Goal: Find contact information: Find contact information

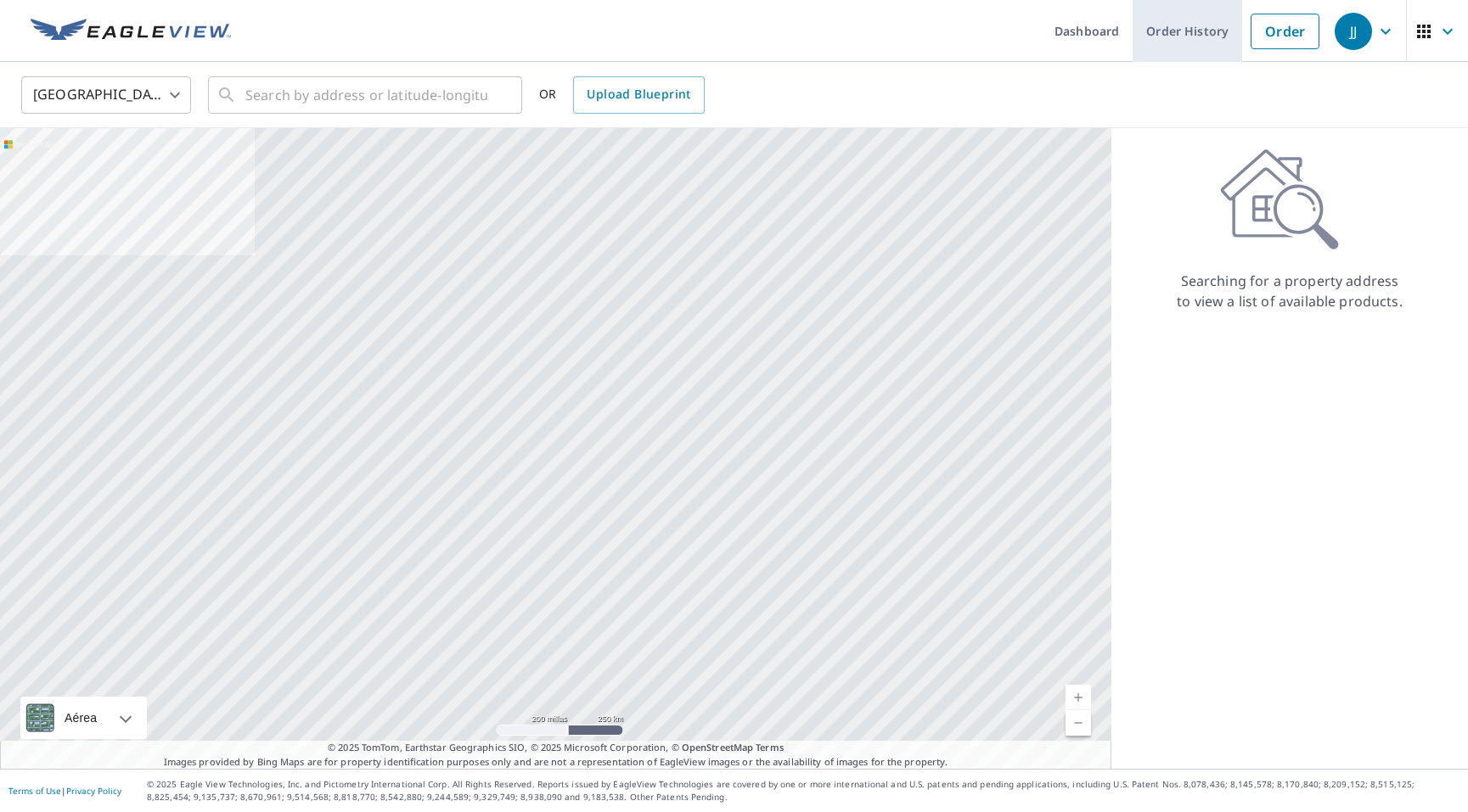
click at [1191, 32] on link "Order History" at bounding box center [1187, 30] width 109 height 62
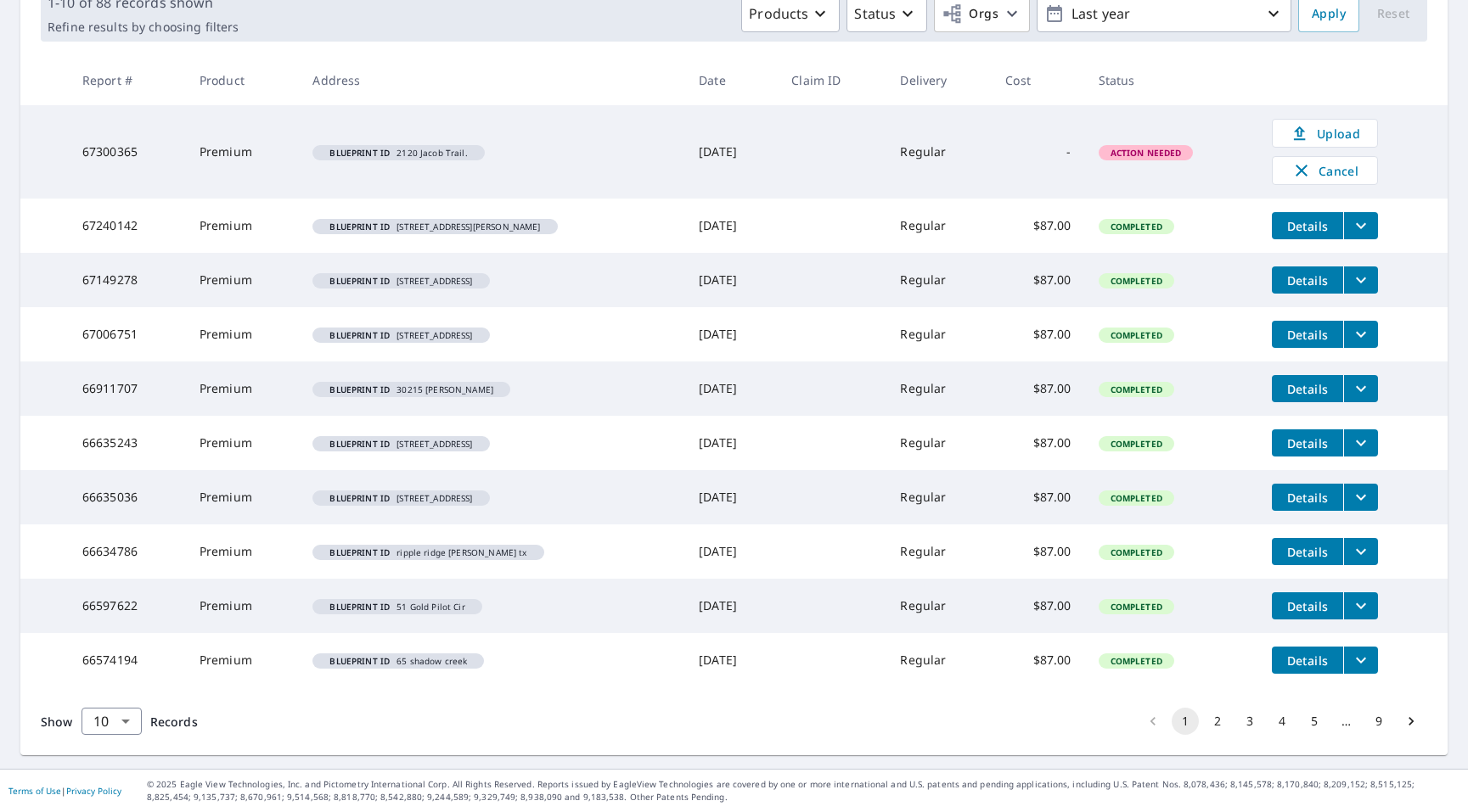
click at [1218, 722] on button "2" at bounding box center [1218, 722] width 28 height 28
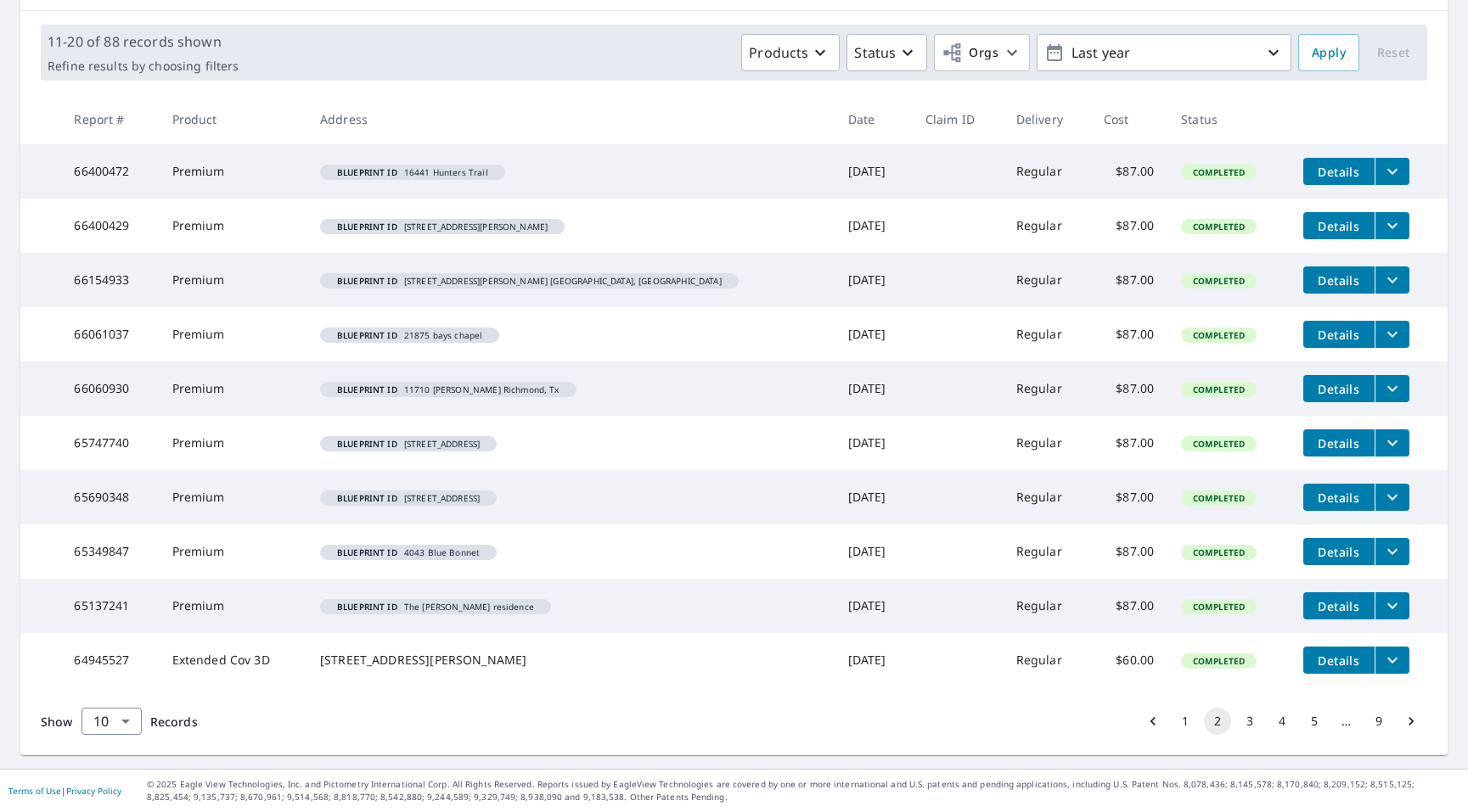
click at [1254, 723] on button "3" at bounding box center [1250, 722] width 28 height 28
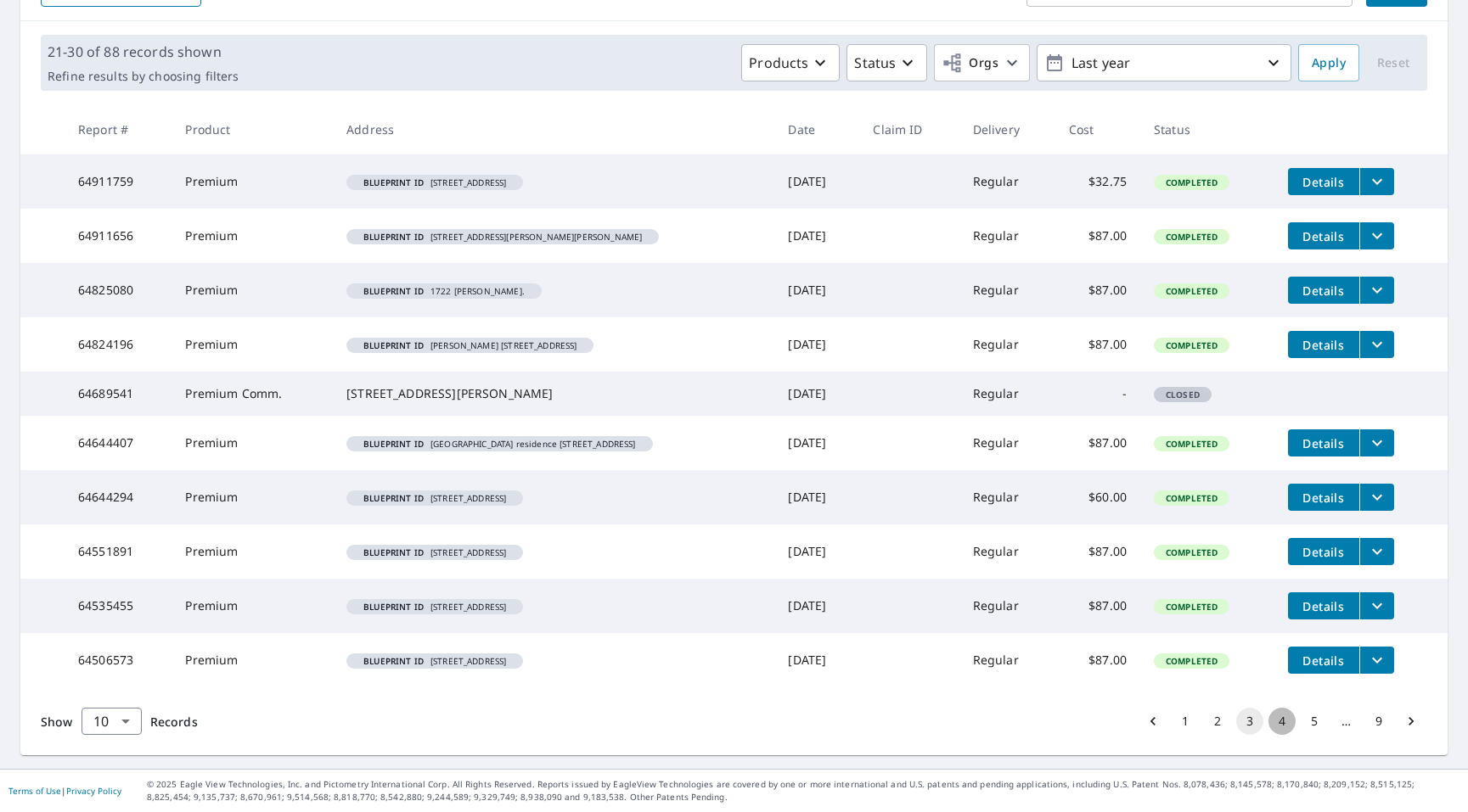
click at [1281, 720] on button "4" at bounding box center [1282, 722] width 28 height 28
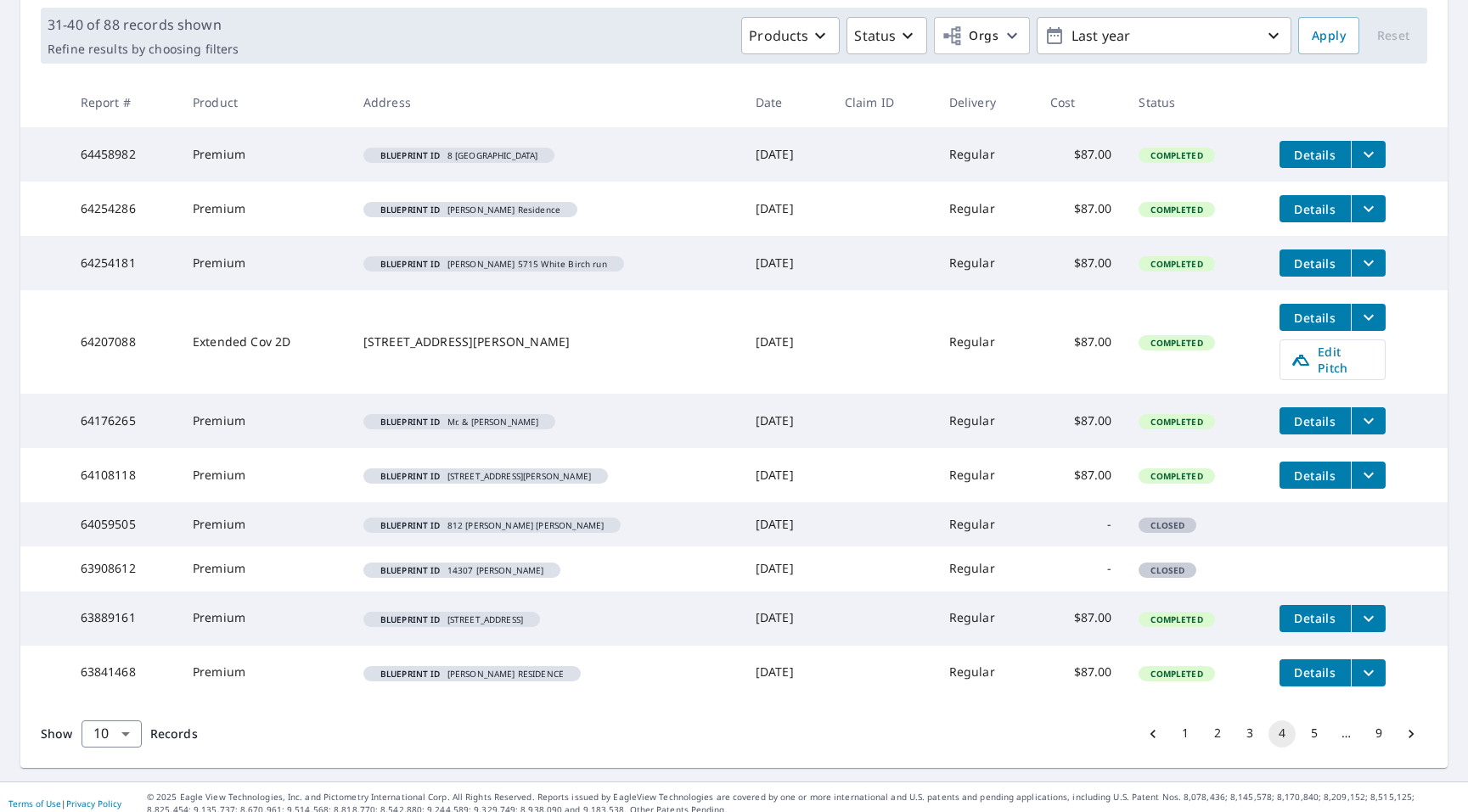
click at [1315, 724] on button "5" at bounding box center [1315, 734] width 28 height 28
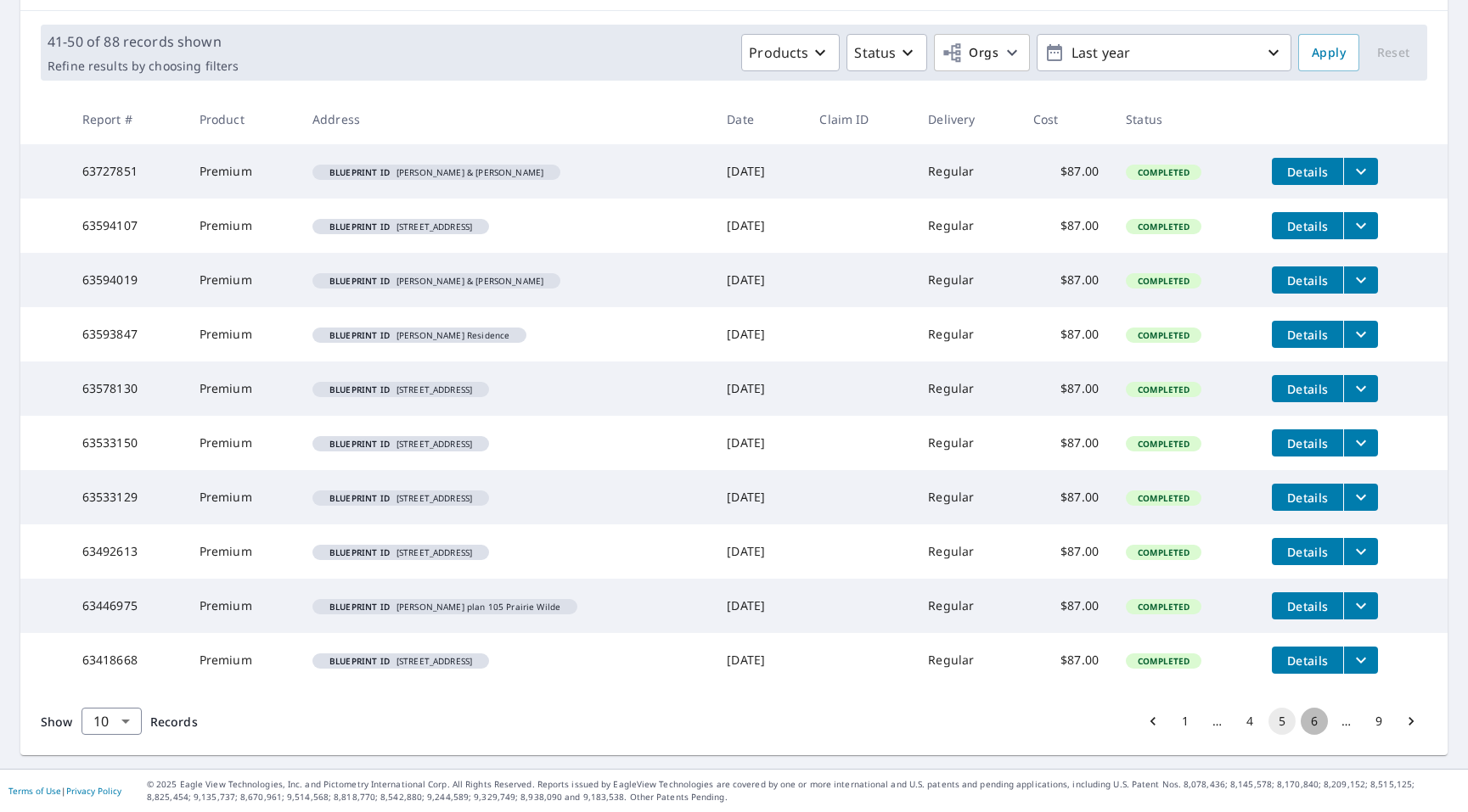
click at [1318, 721] on button "6" at bounding box center [1315, 722] width 28 height 28
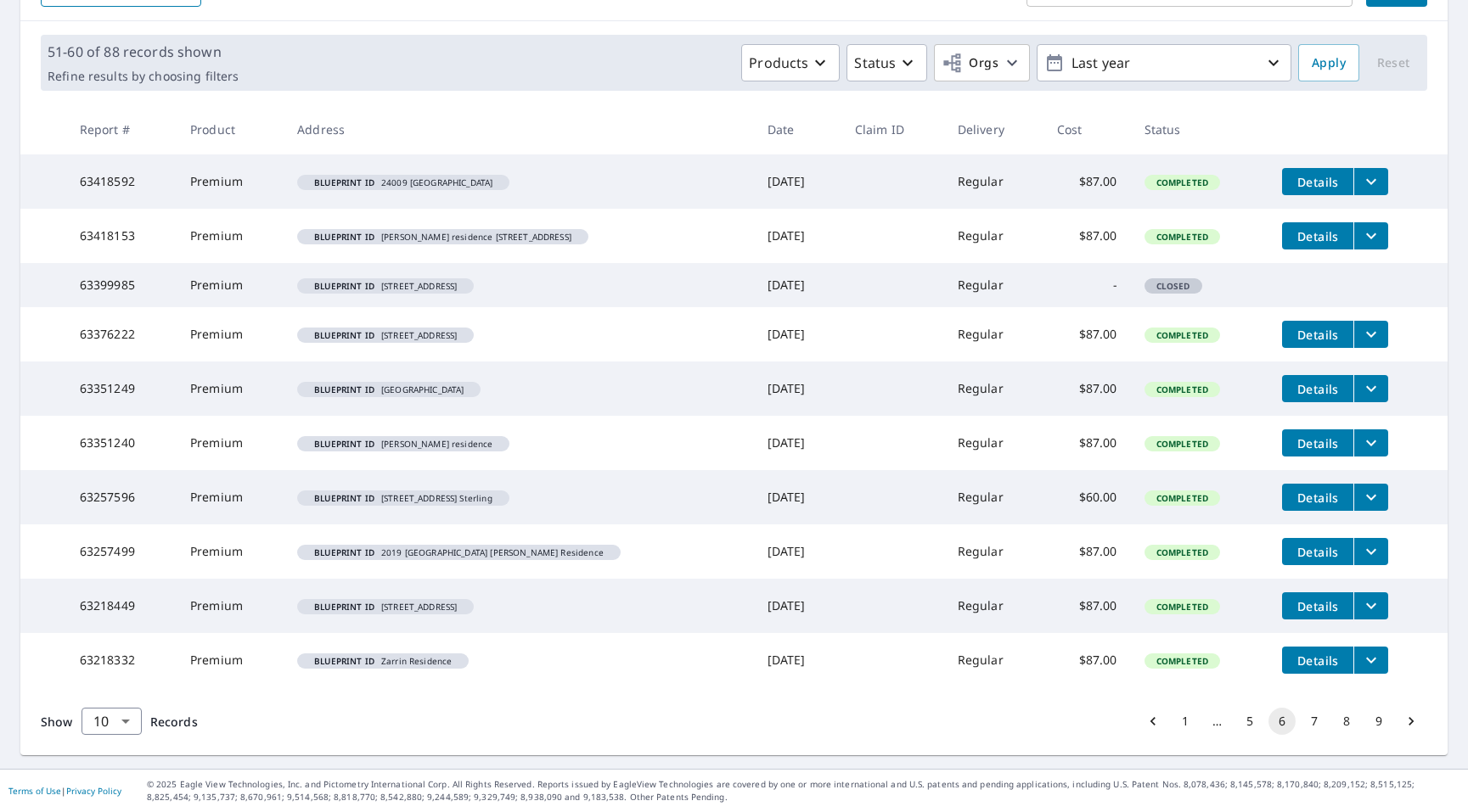
click at [1321, 725] on button "7" at bounding box center [1315, 722] width 28 height 28
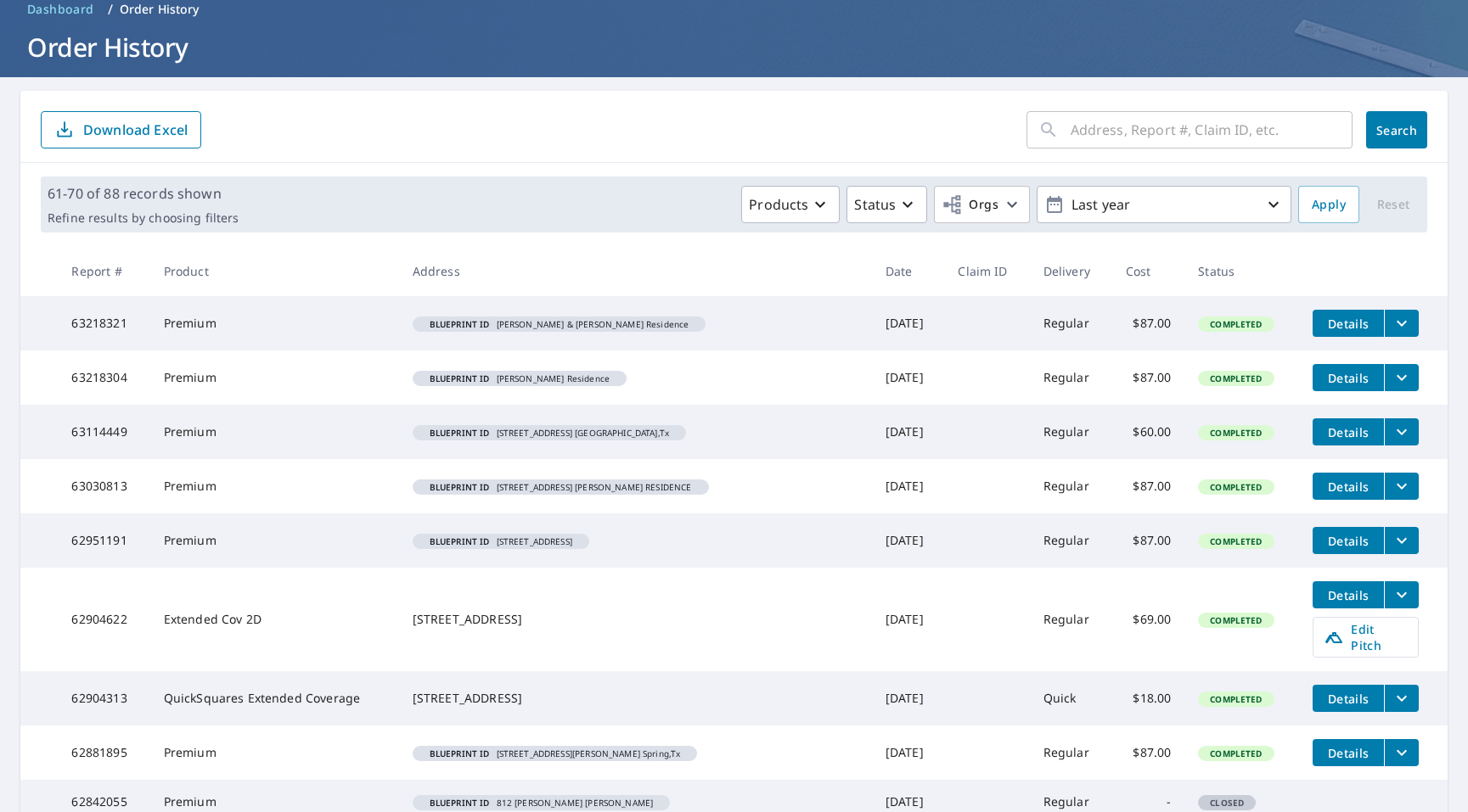
scroll to position [86, 0]
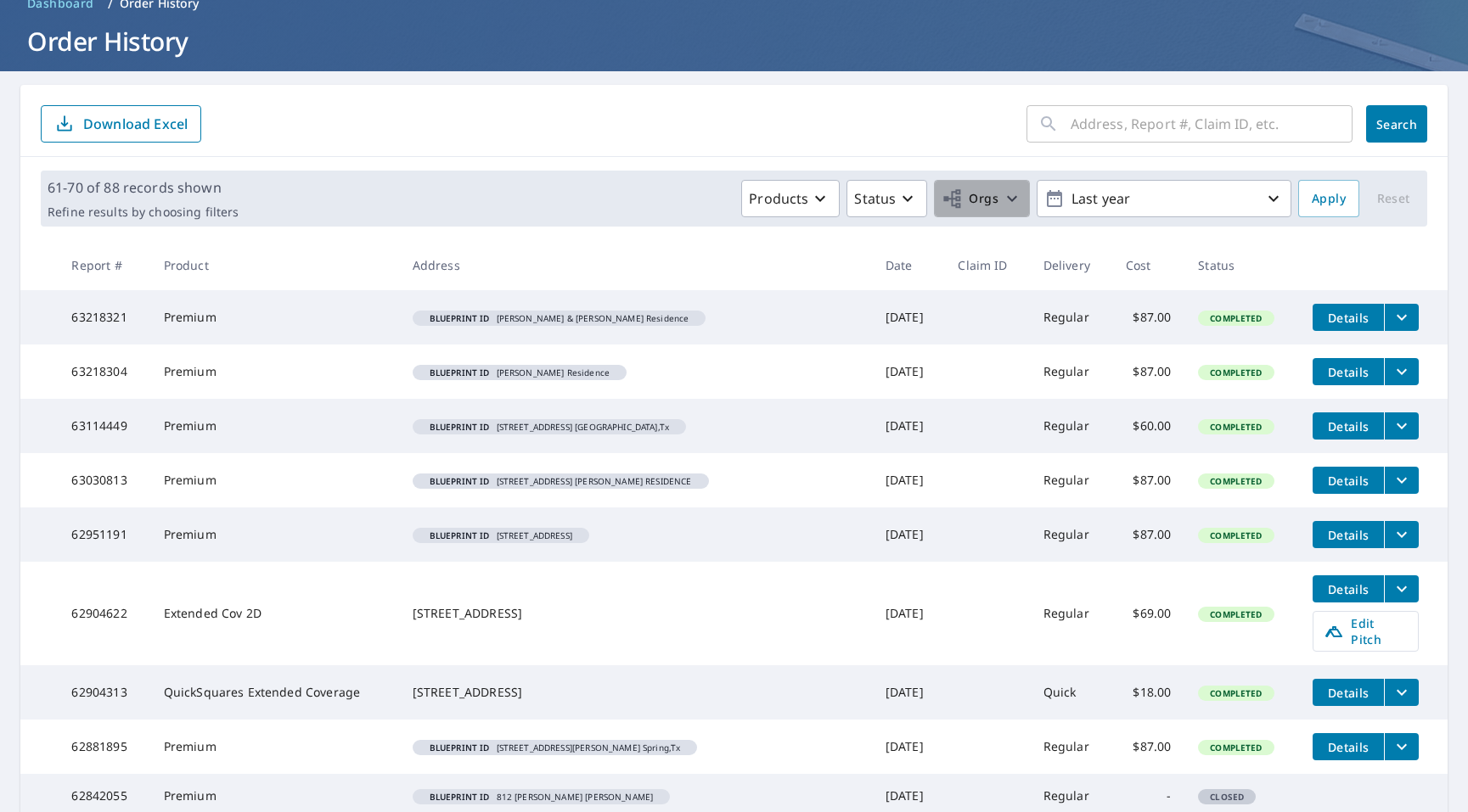
click at [1006, 202] on icon "button" at bounding box center [1012, 199] width 21 height 21
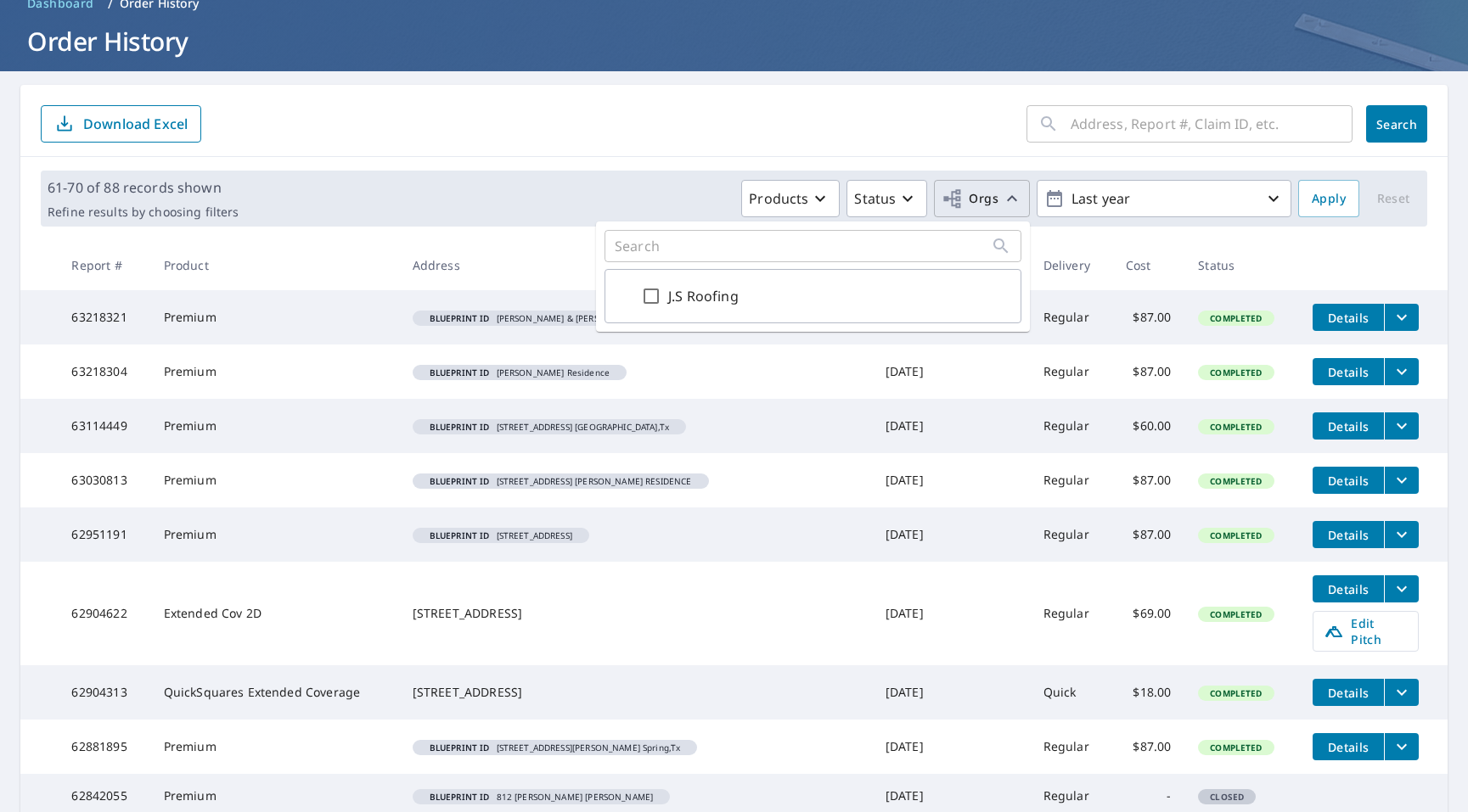
click at [675, 196] on div "Products Status Orgs Last year" at bounding box center [769, 199] width 1046 height 37
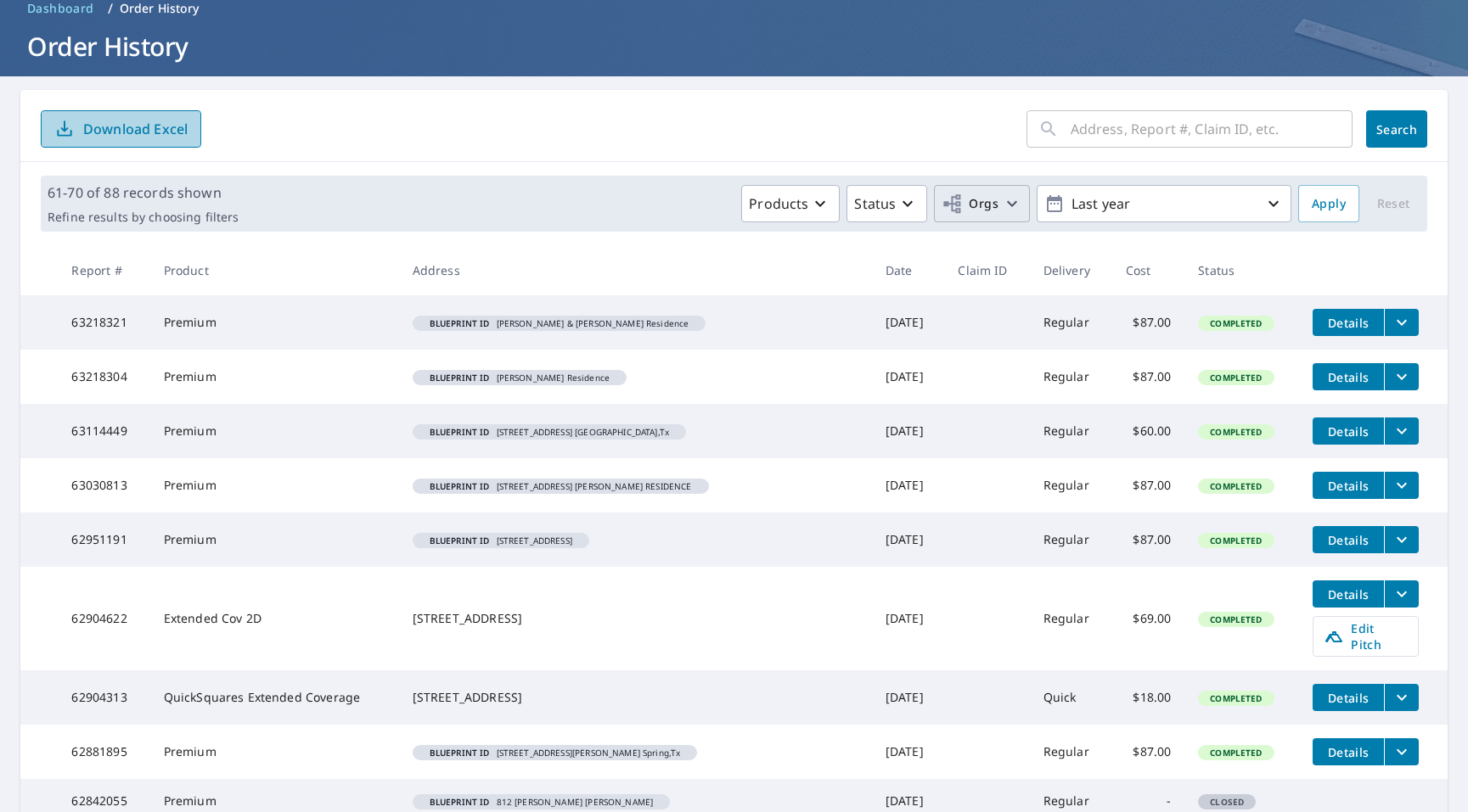
click at [165, 131] on p "Download Excel" at bounding box center [136, 129] width 104 height 19
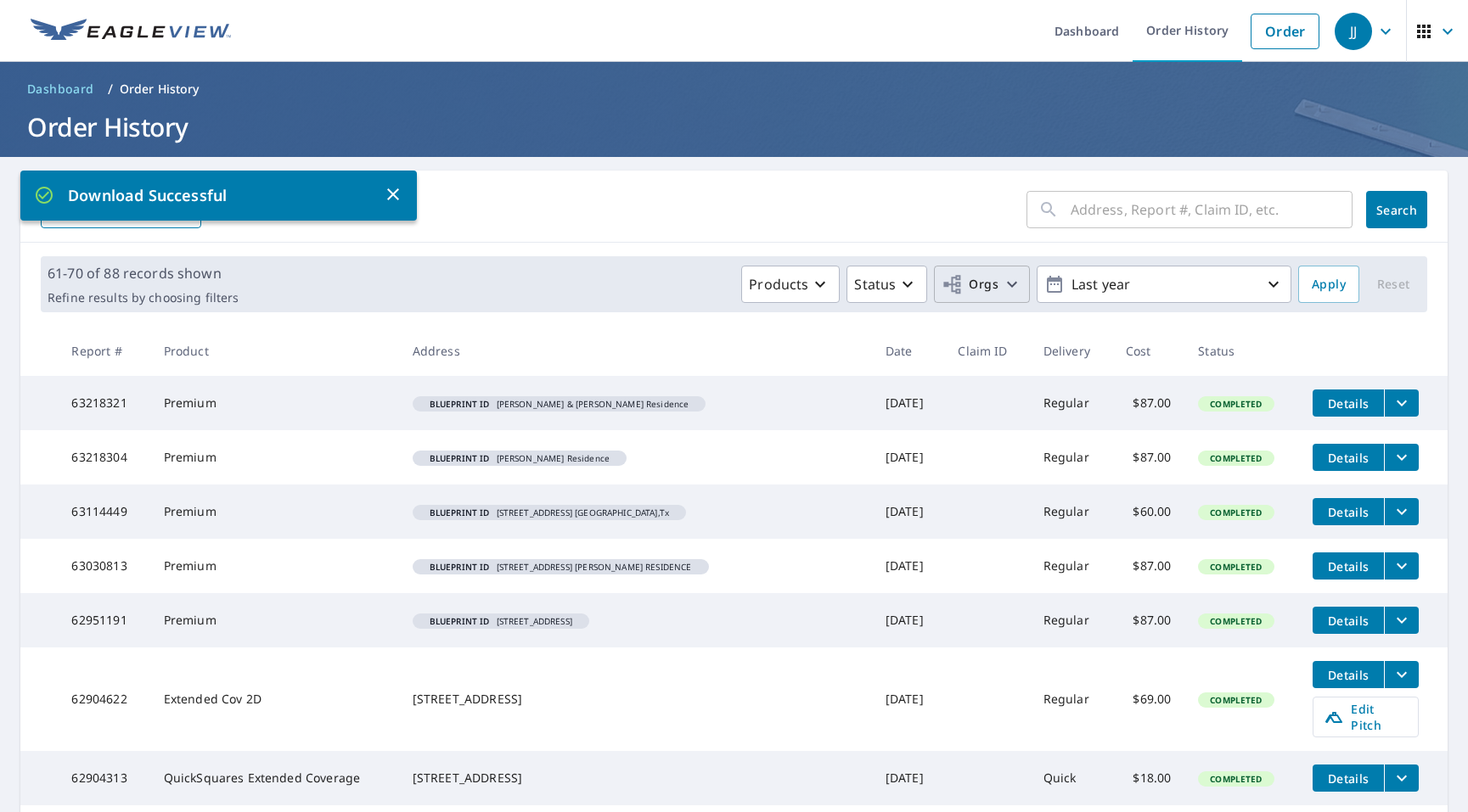
scroll to position [0, 0]
click at [1435, 29] on span "button" at bounding box center [1438, 30] width 47 height 40
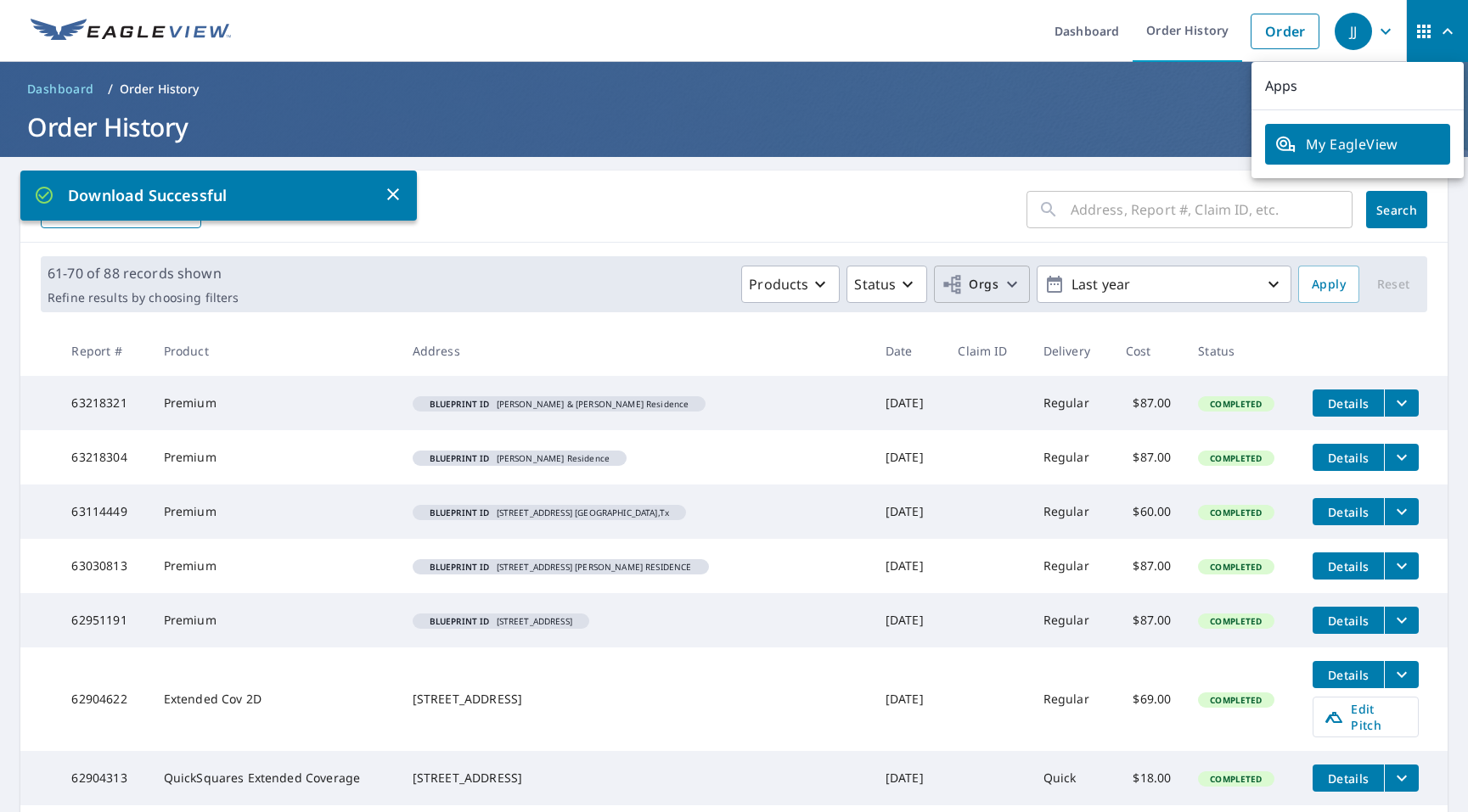
click at [1147, 113] on h1 "Order History" at bounding box center [734, 126] width 1428 height 34
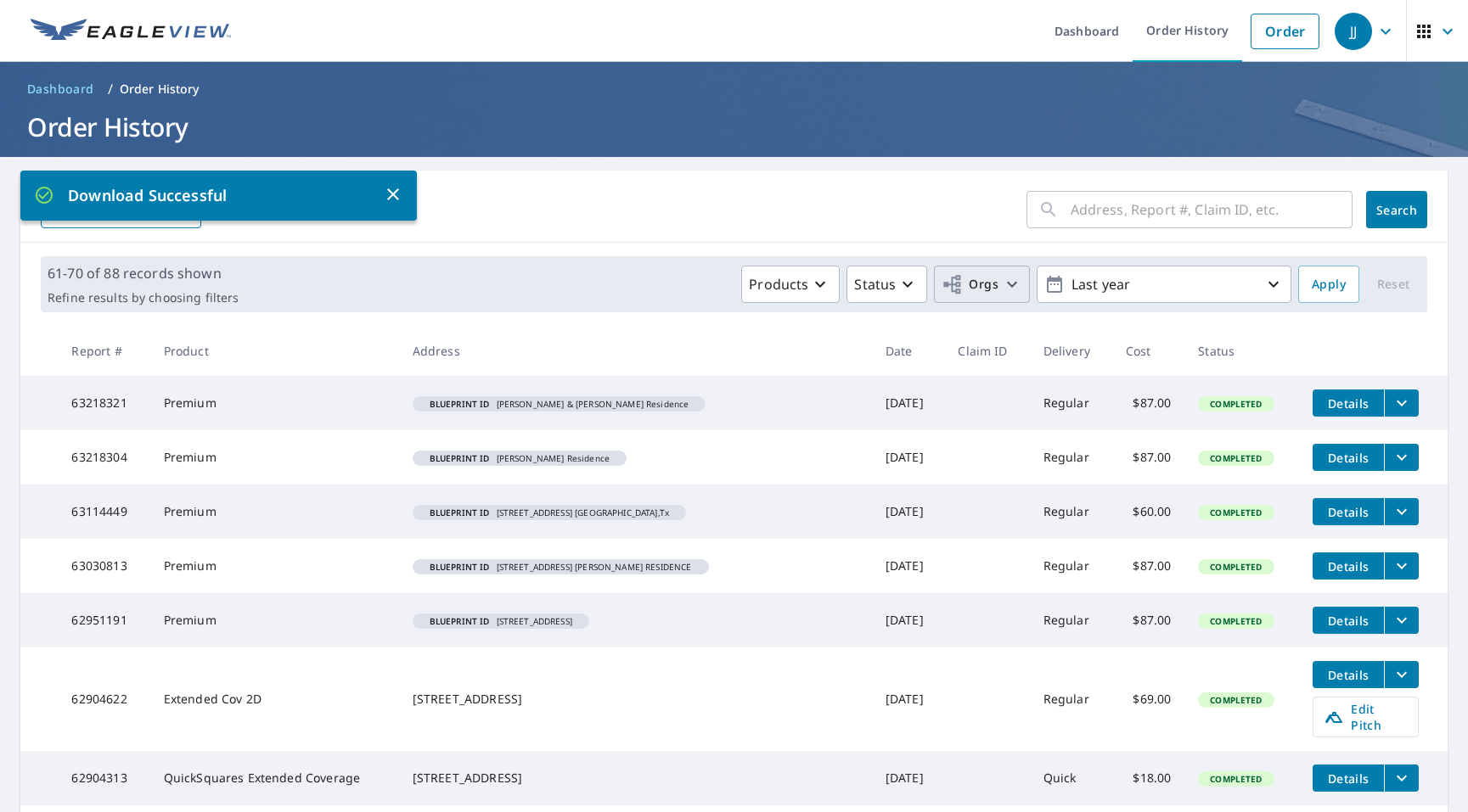
click at [60, 87] on span "Dashboard" at bounding box center [61, 88] width 67 height 17
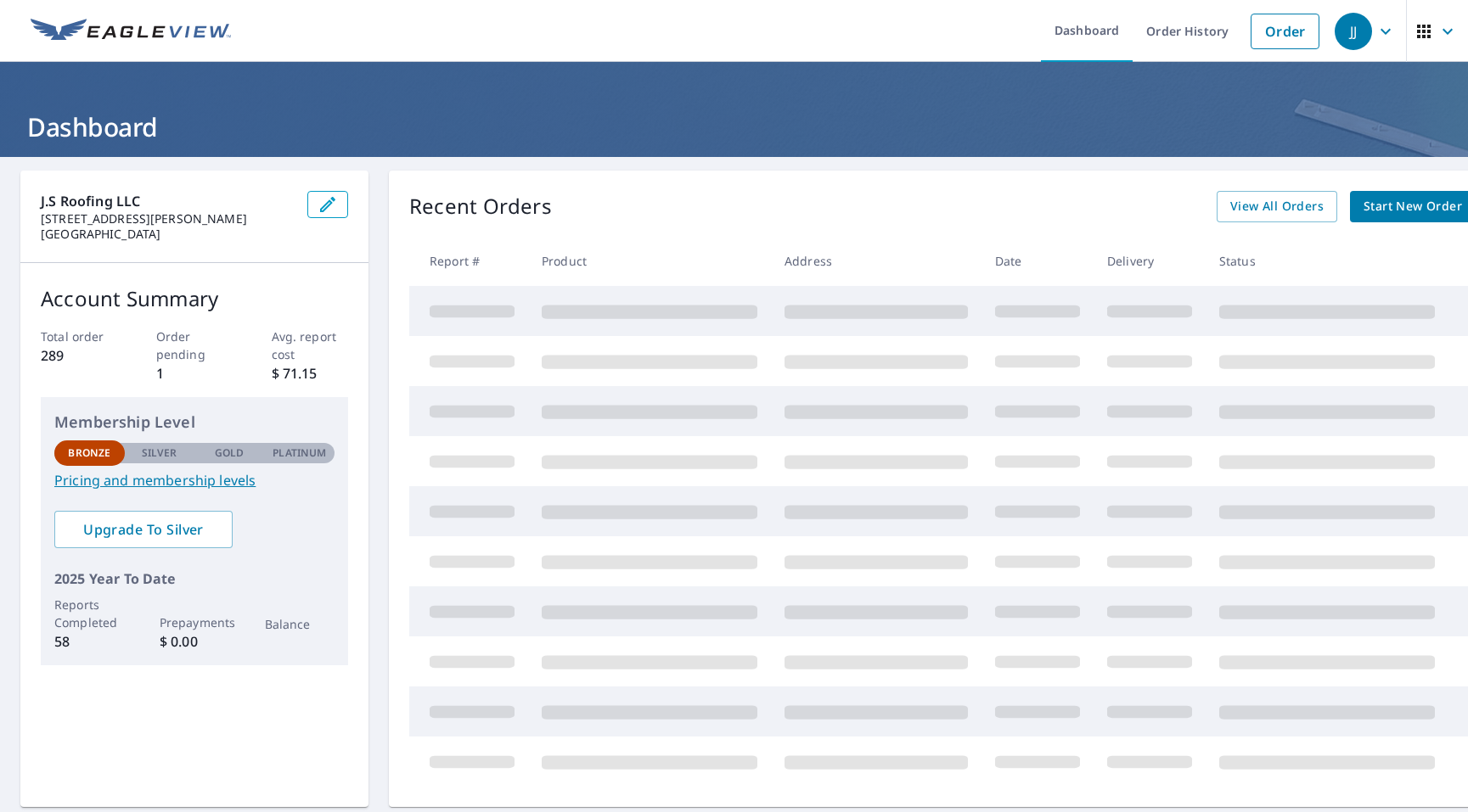
click at [165, 482] on link "Pricing and membership levels" at bounding box center [194, 480] width 280 height 21
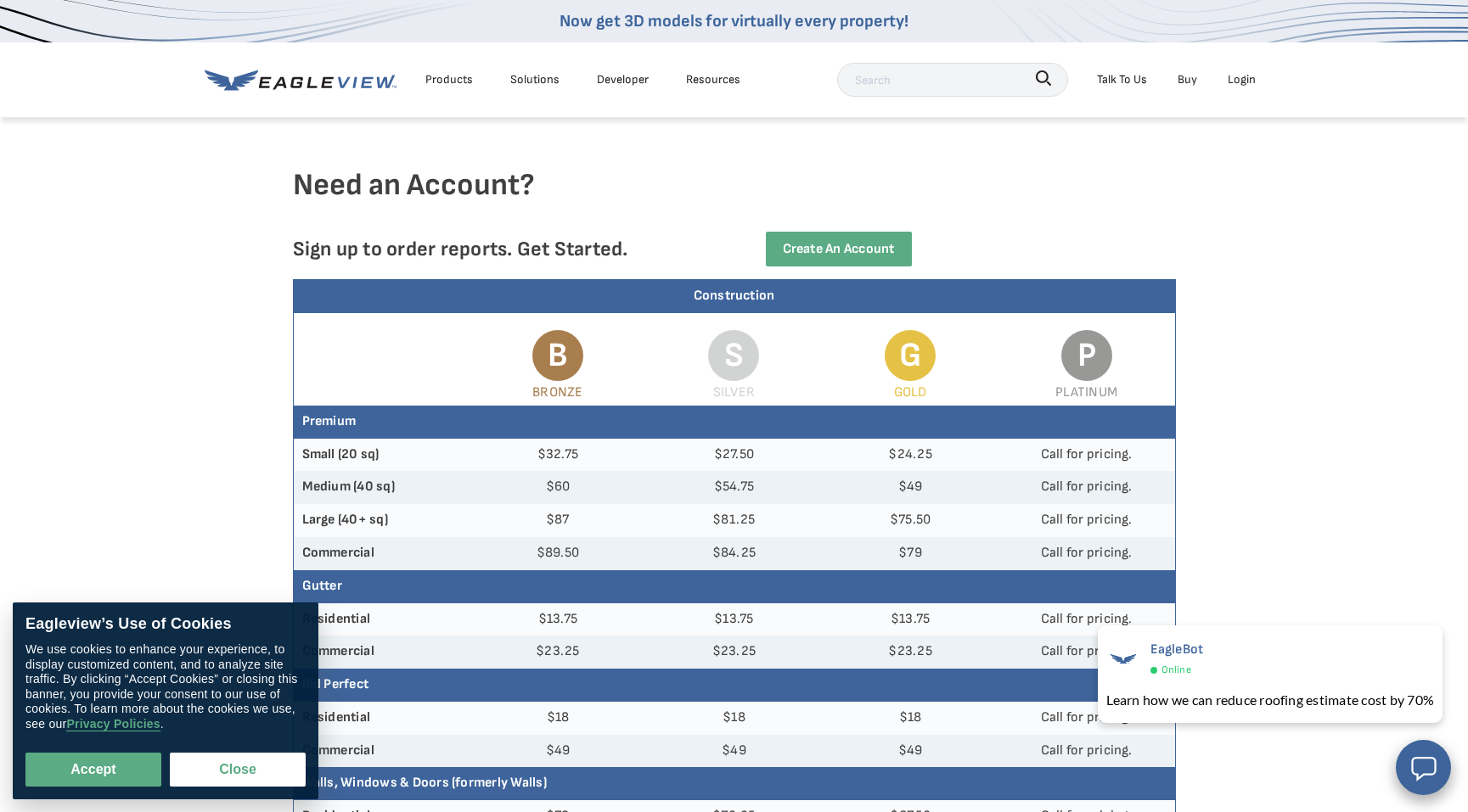
click at [451, 78] on div "Products" at bounding box center [449, 80] width 47 height 22
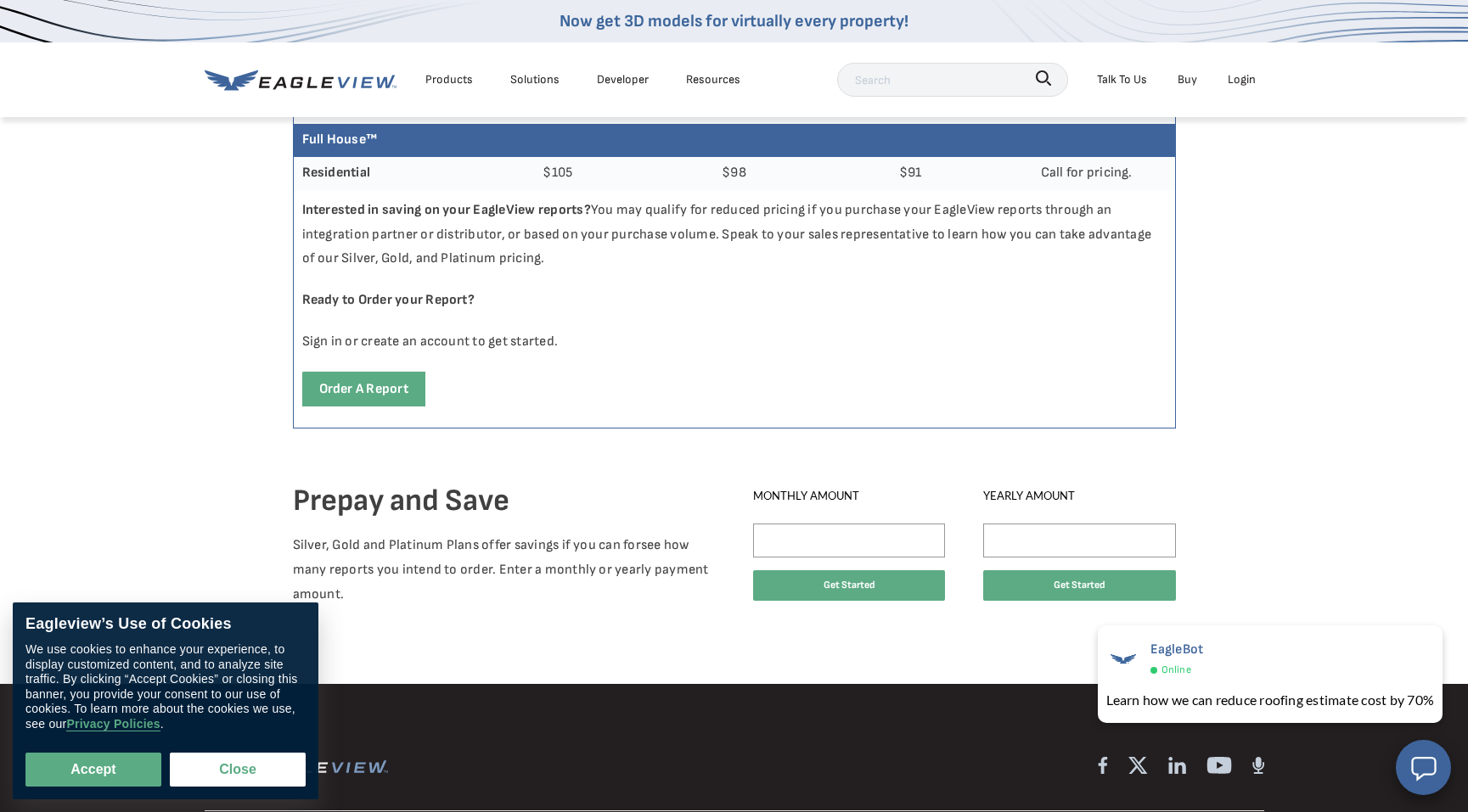
scroll to position [839, 0]
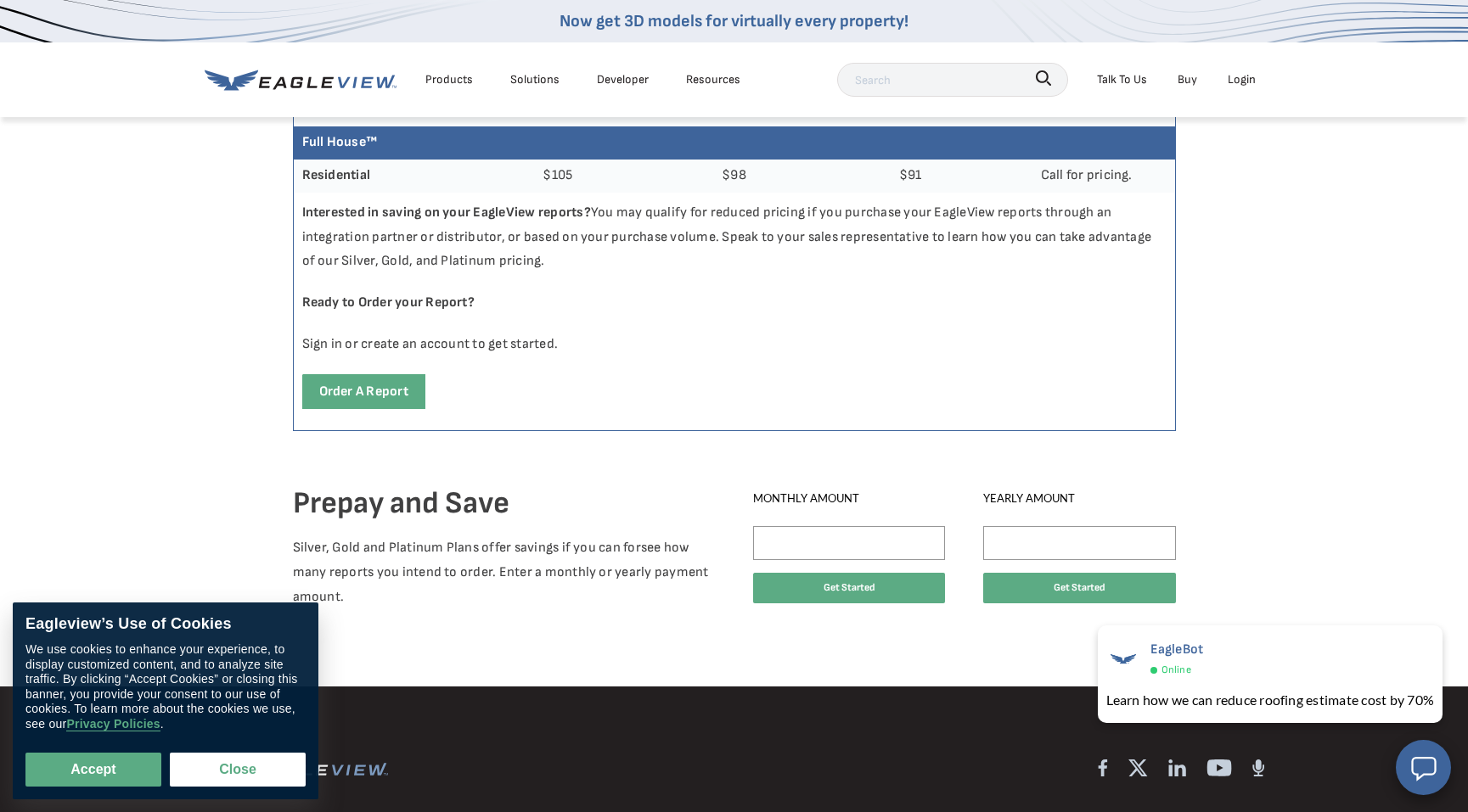
click at [1127, 80] on div "Talk To Us" at bounding box center [1122, 80] width 50 height 22
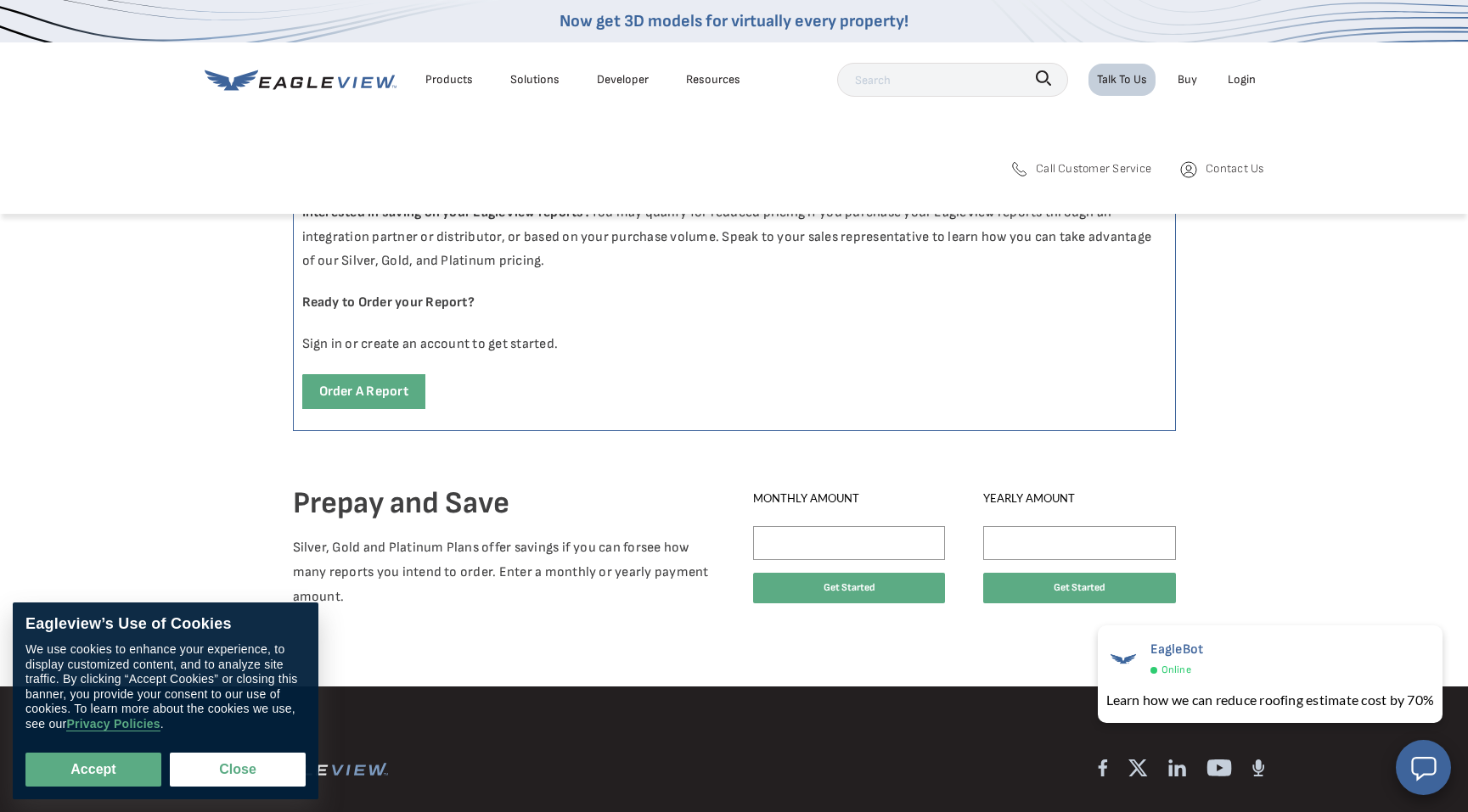
click at [1084, 167] on span "Call Customer Service" at bounding box center [1093, 169] width 115 height 22
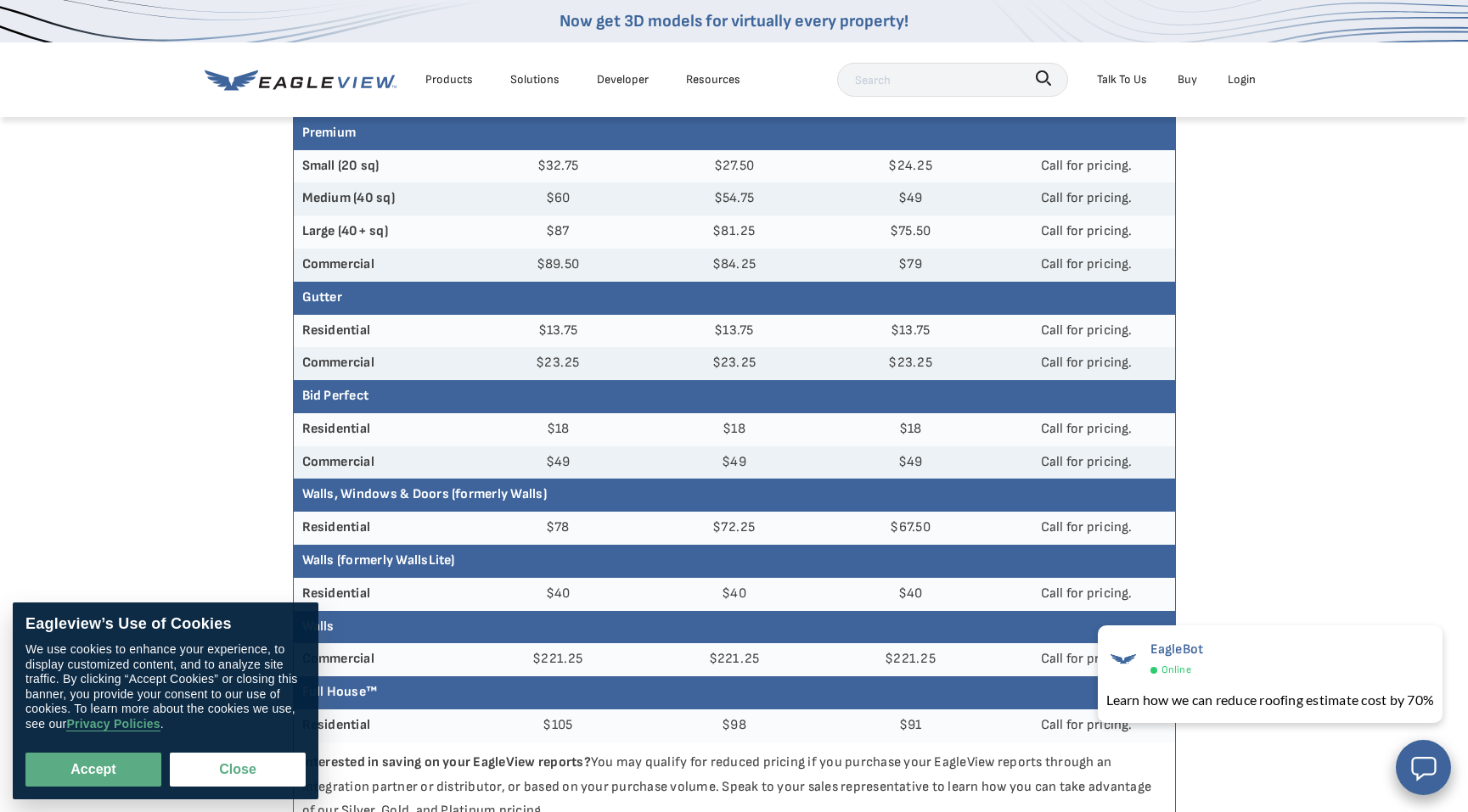
scroll to position [286, 0]
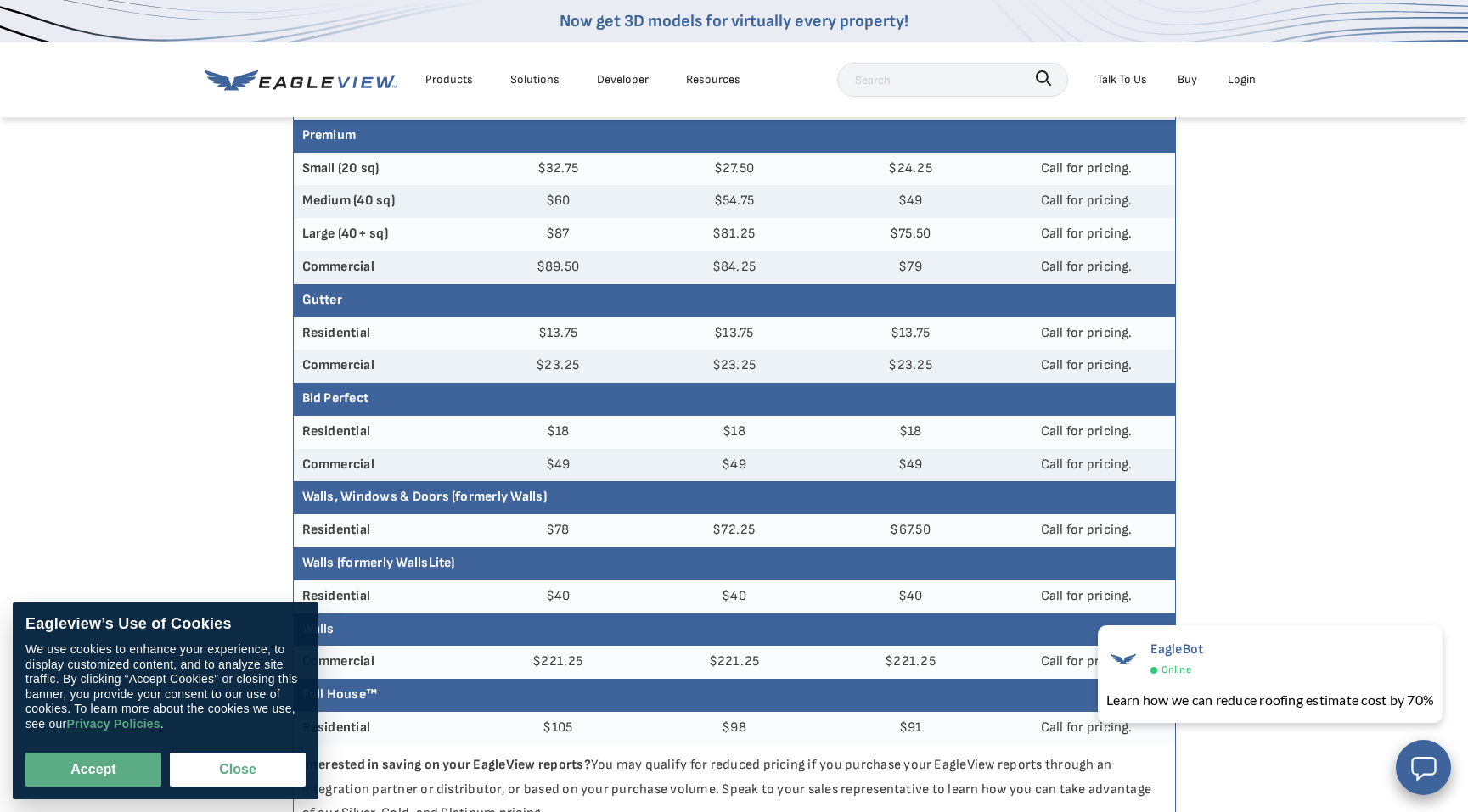
click at [1135, 78] on div "Talk To Us" at bounding box center [1122, 80] width 50 height 22
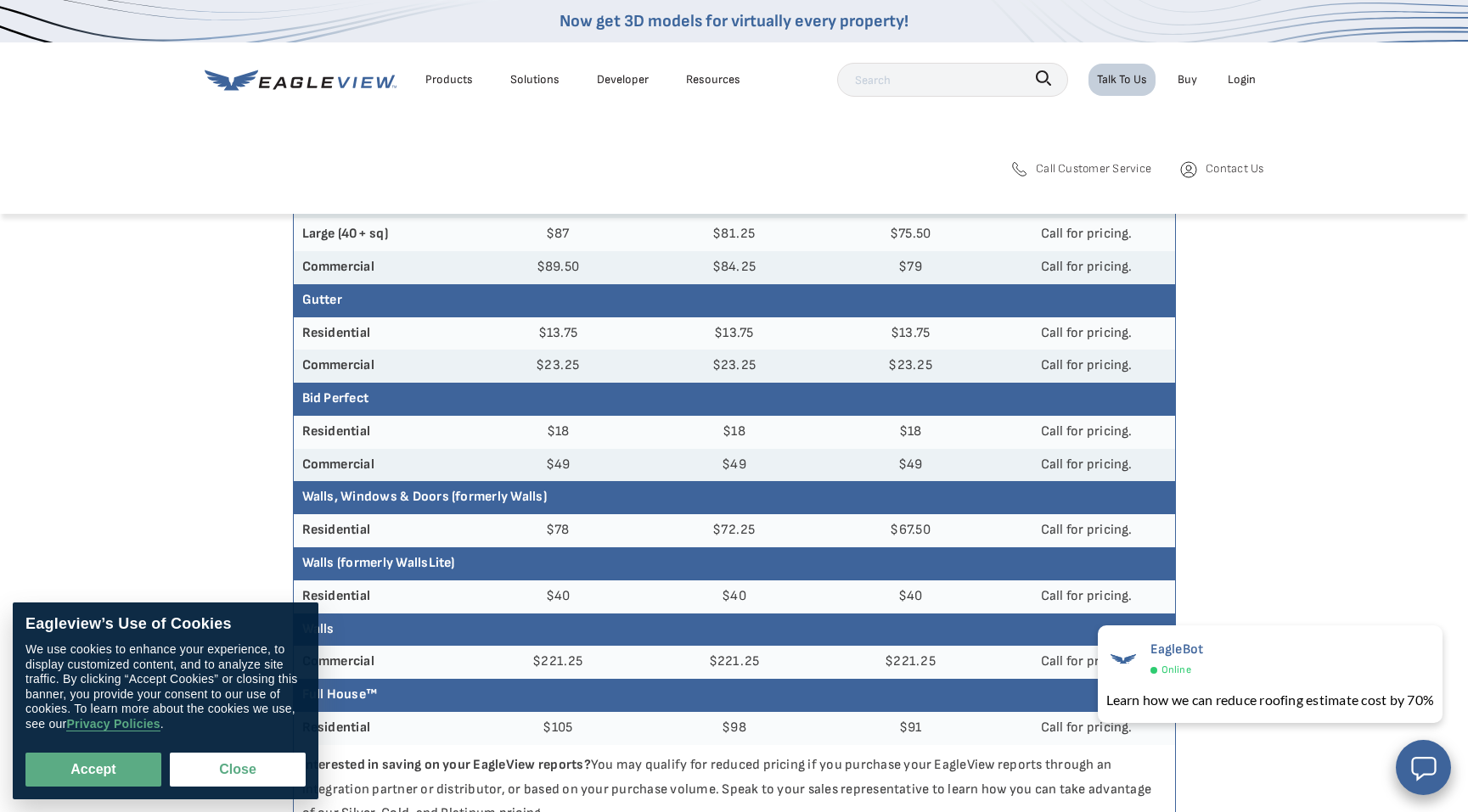
click at [1235, 168] on span "Contact Us" at bounding box center [1234, 169] width 58 height 22
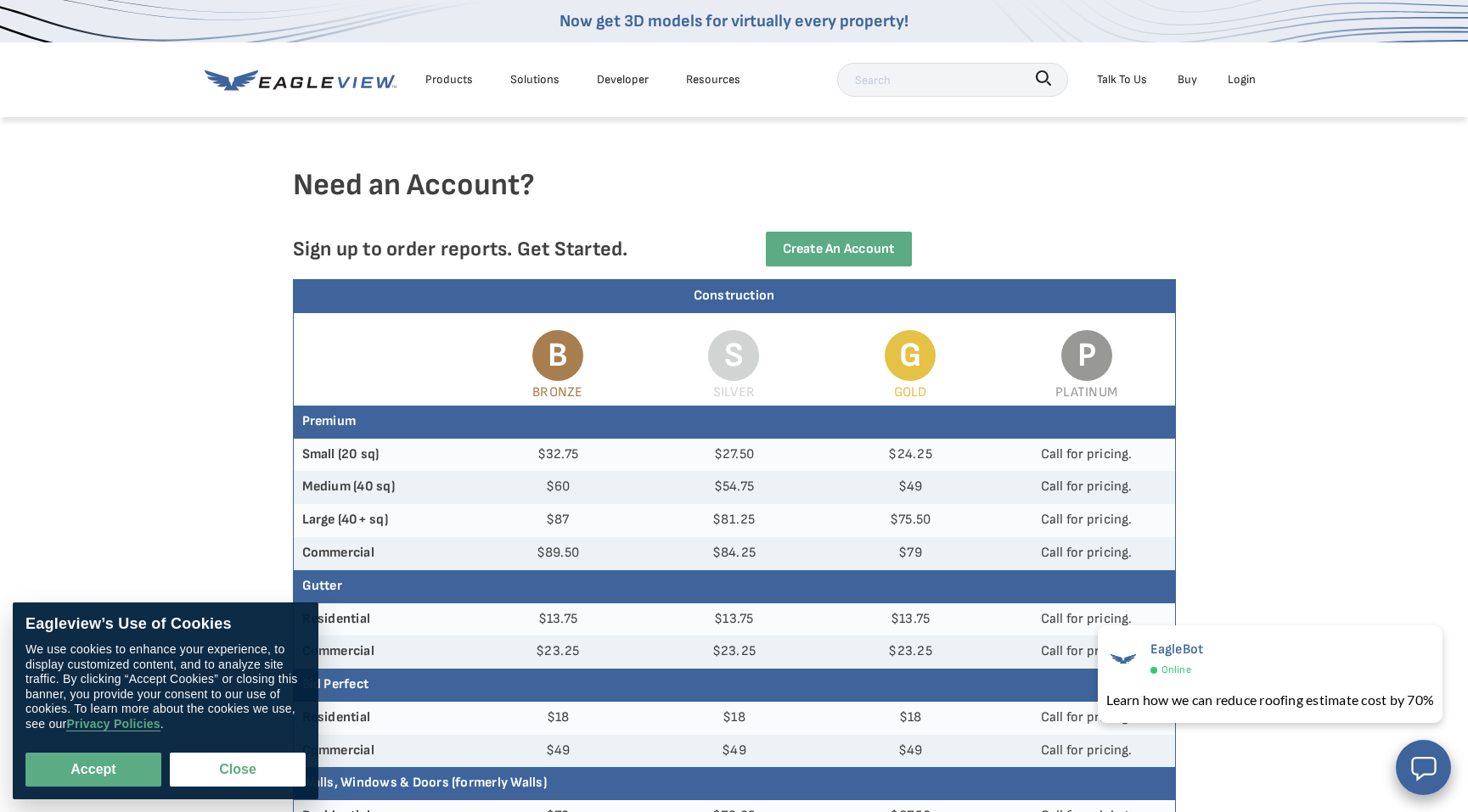
scroll to position [0, 0]
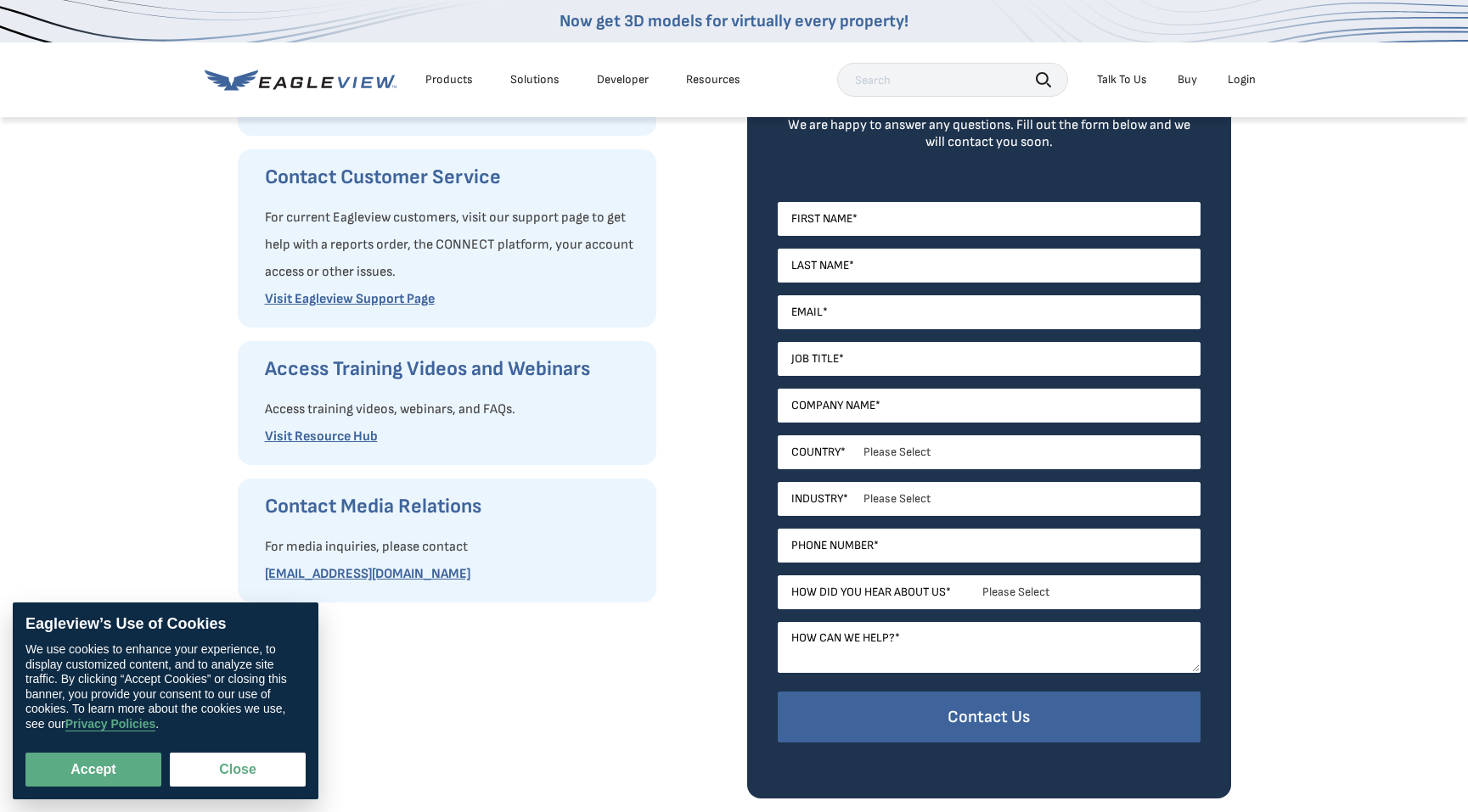
scroll to position [310, 0]
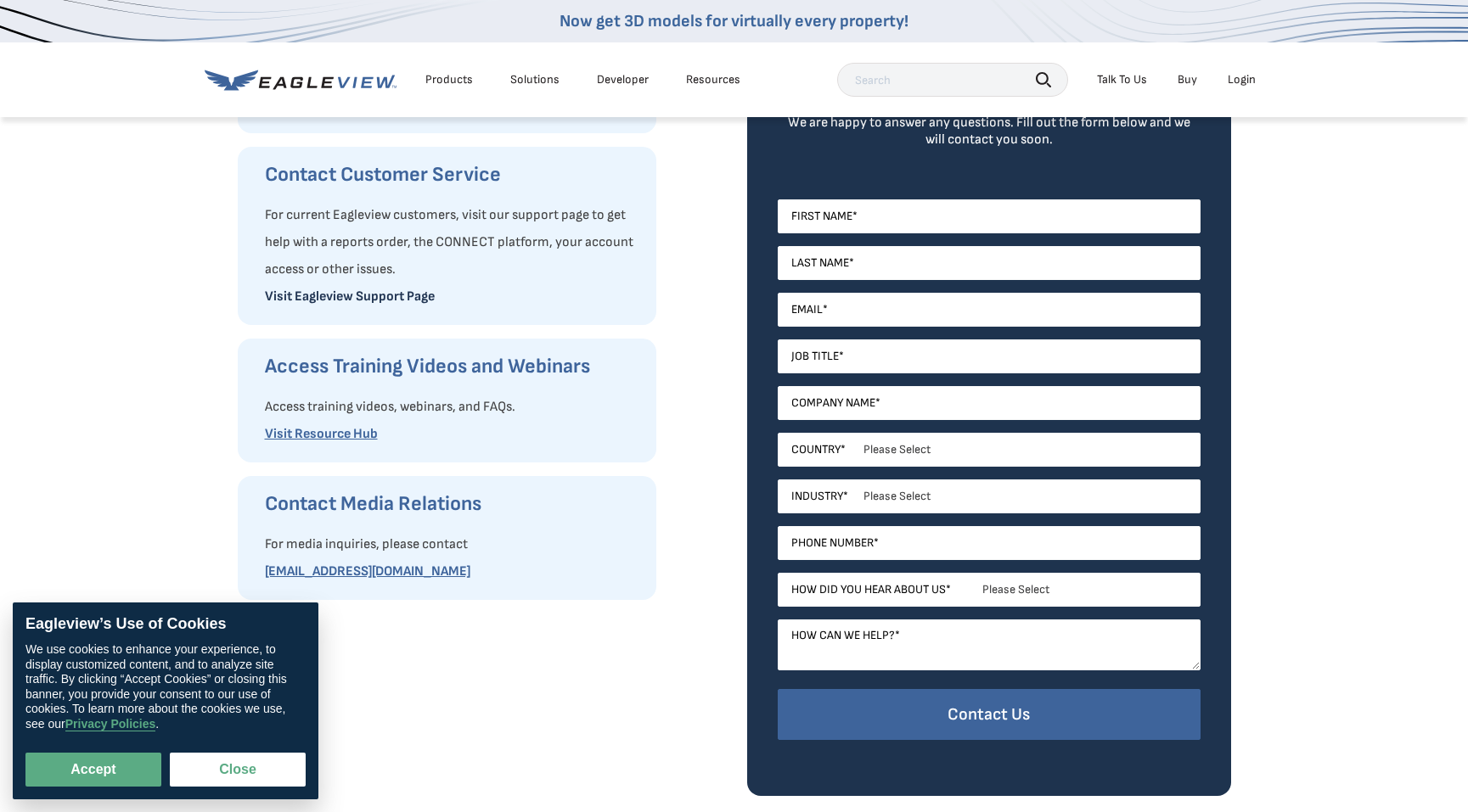
click at [344, 296] on link "Visit Eagleview Support Page" at bounding box center [349, 297] width 170 height 16
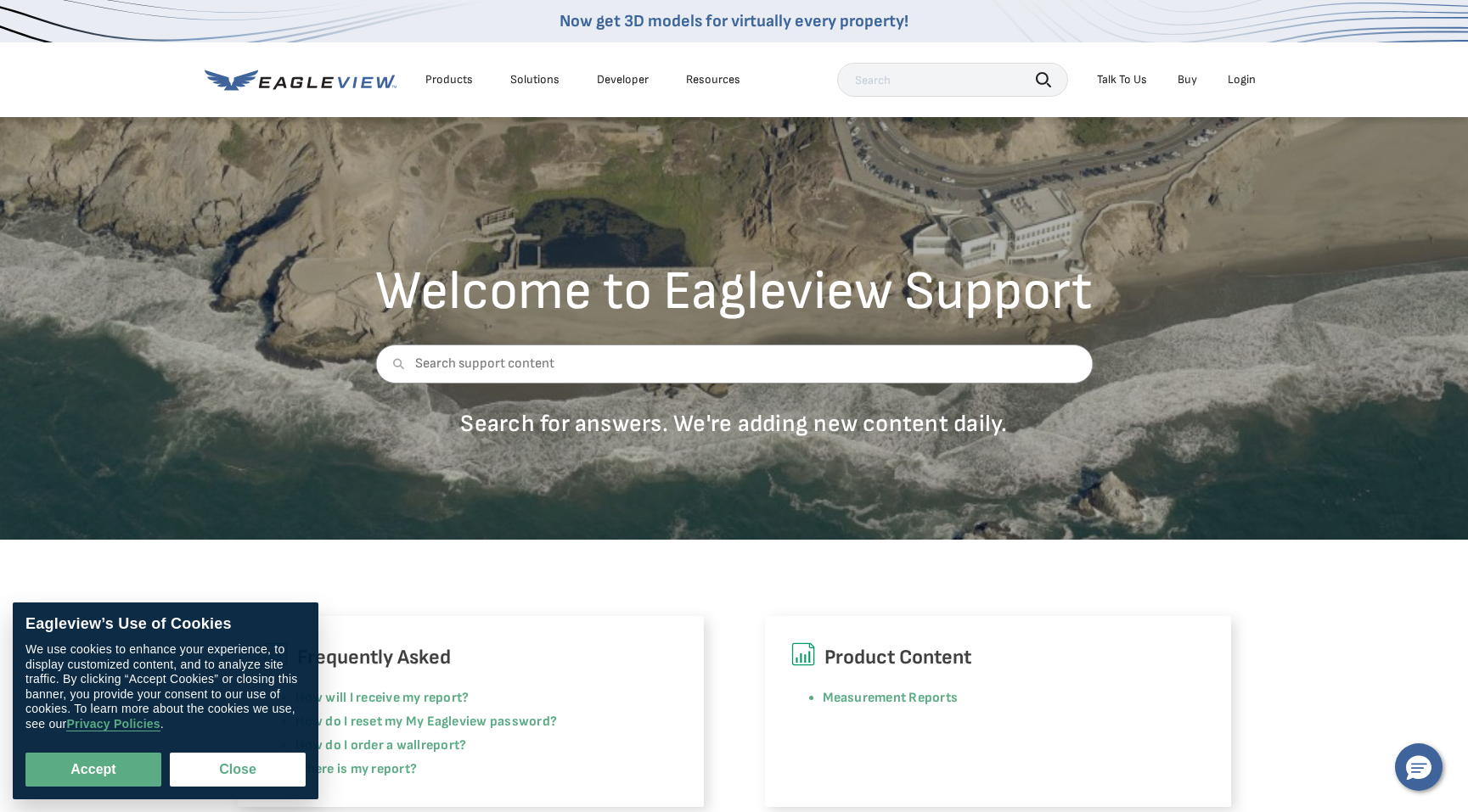
click at [451, 81] on div "Products" at bounding box center [449, 80] width 47 height 16
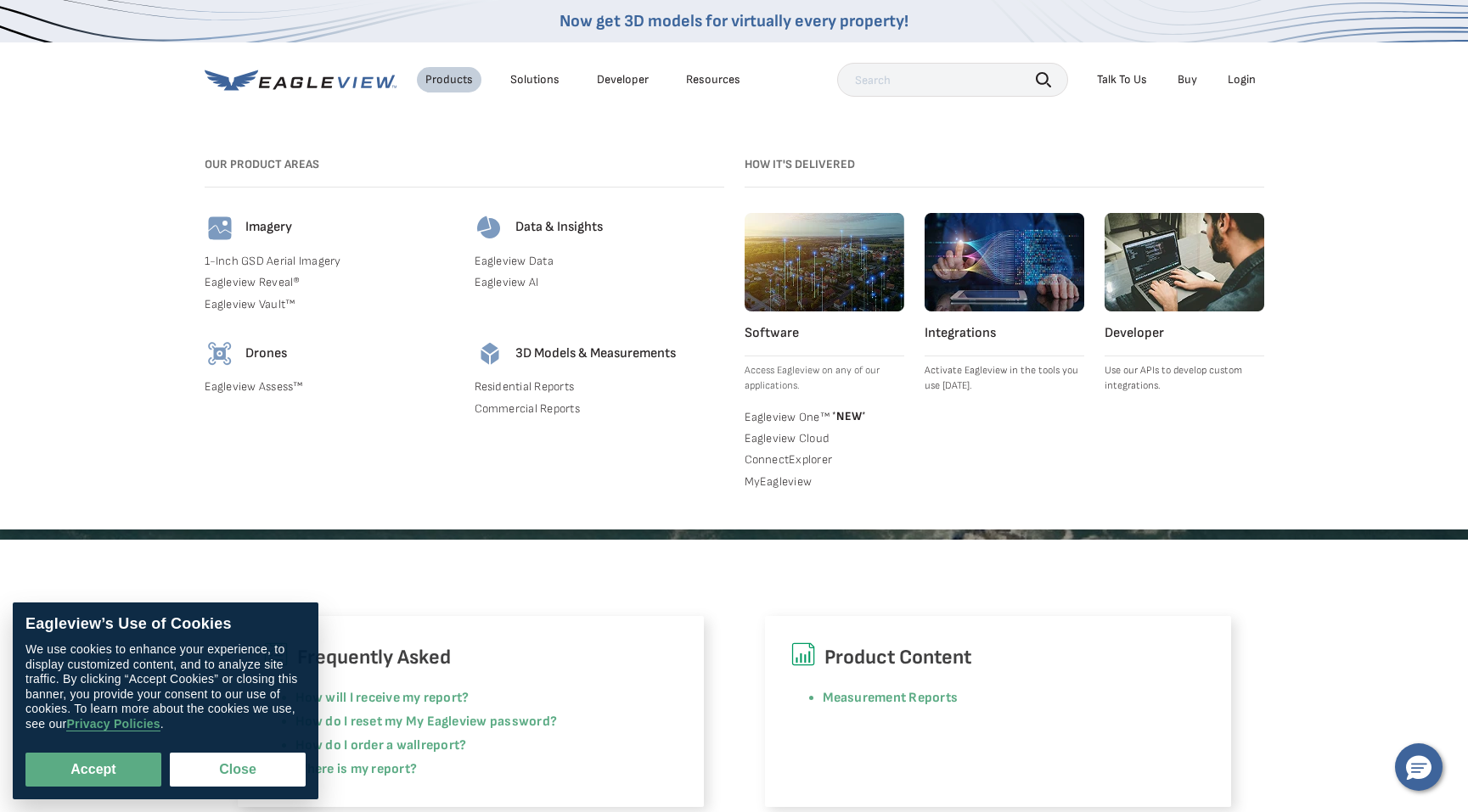
click at [536, 80] on div "Solutions" at bounding box center [535, 80] width 49 height 16
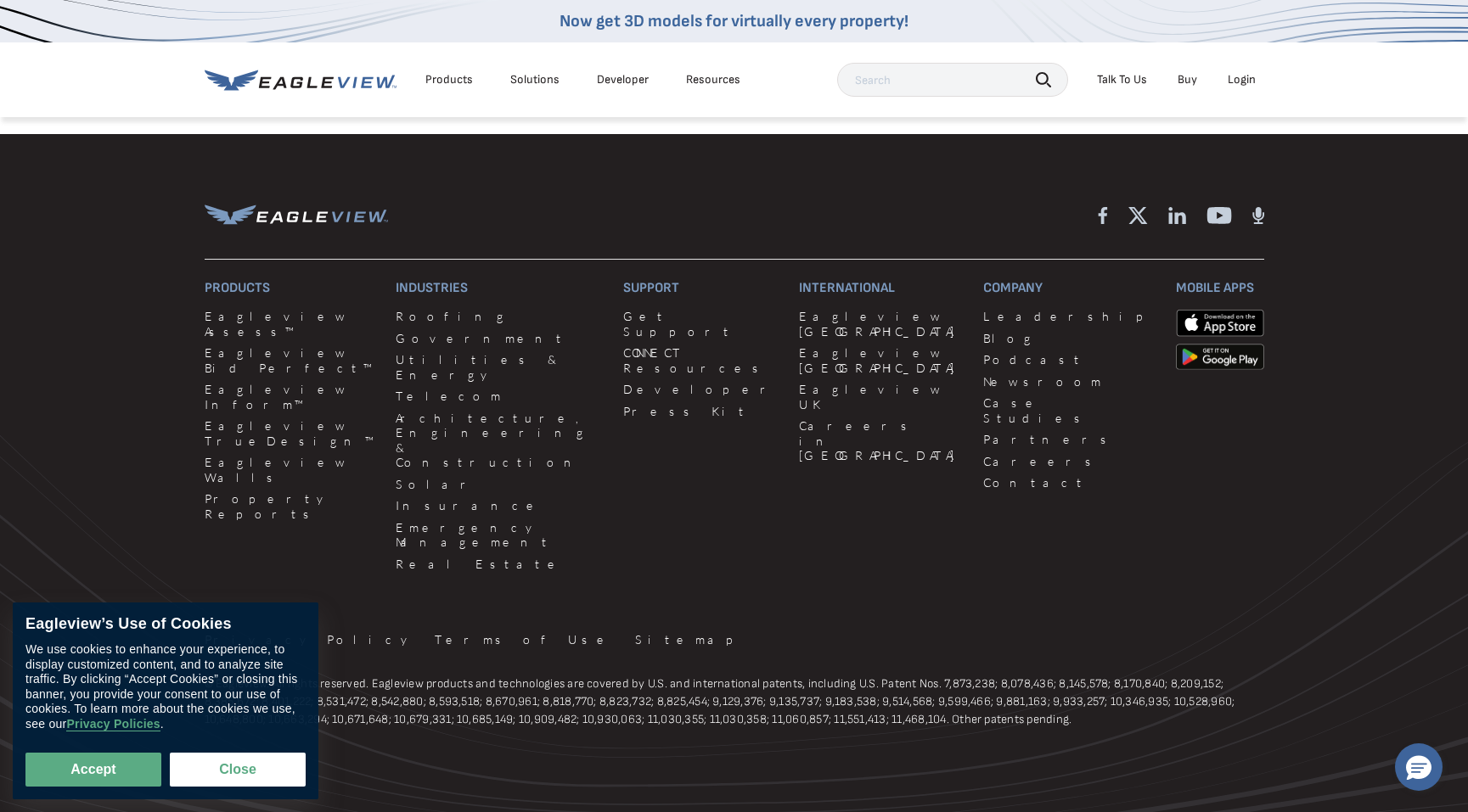
scroll to position [1500, 0]
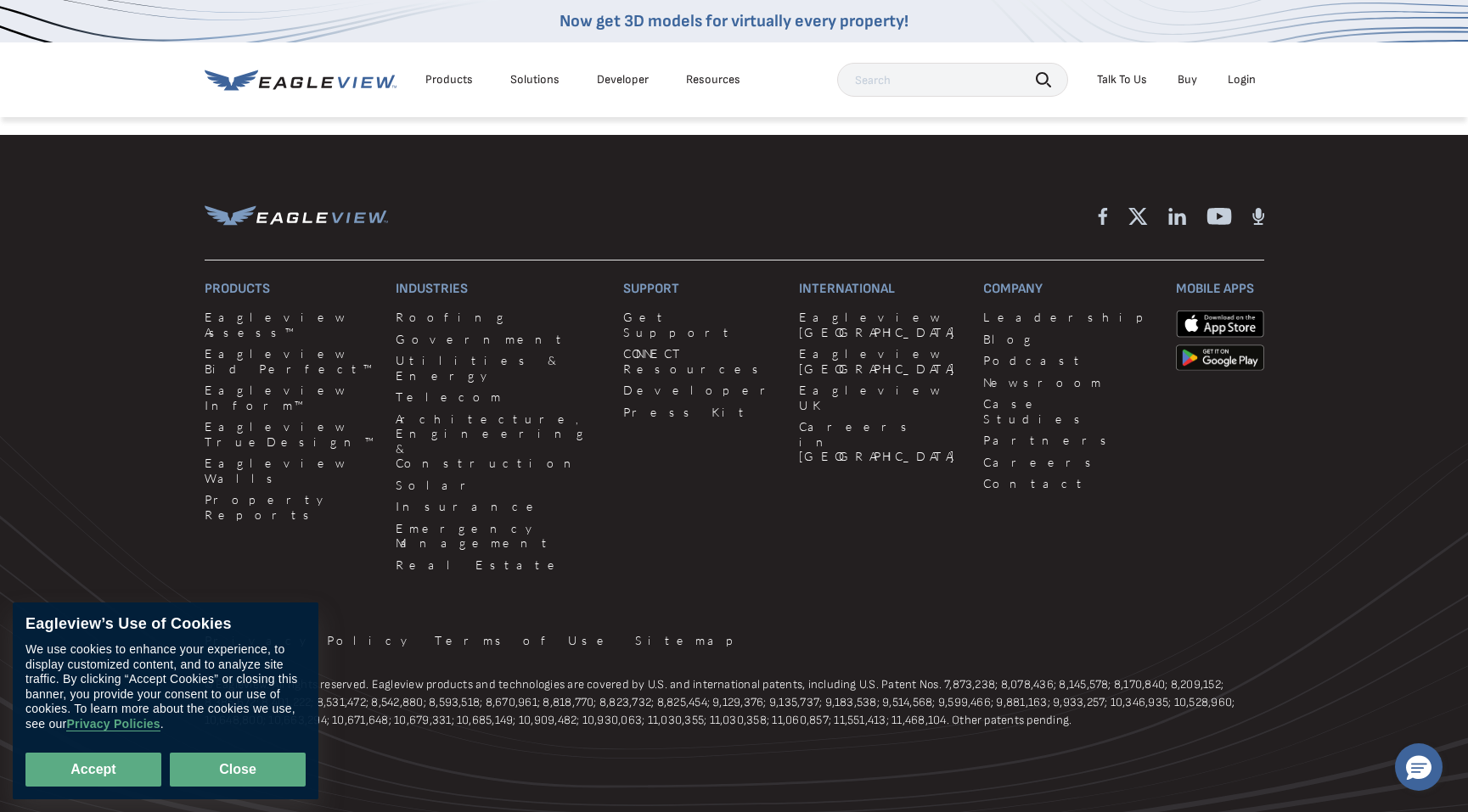
click at [265, 769] on button "Close" at bounding box center [238, 770] width 136 height 34
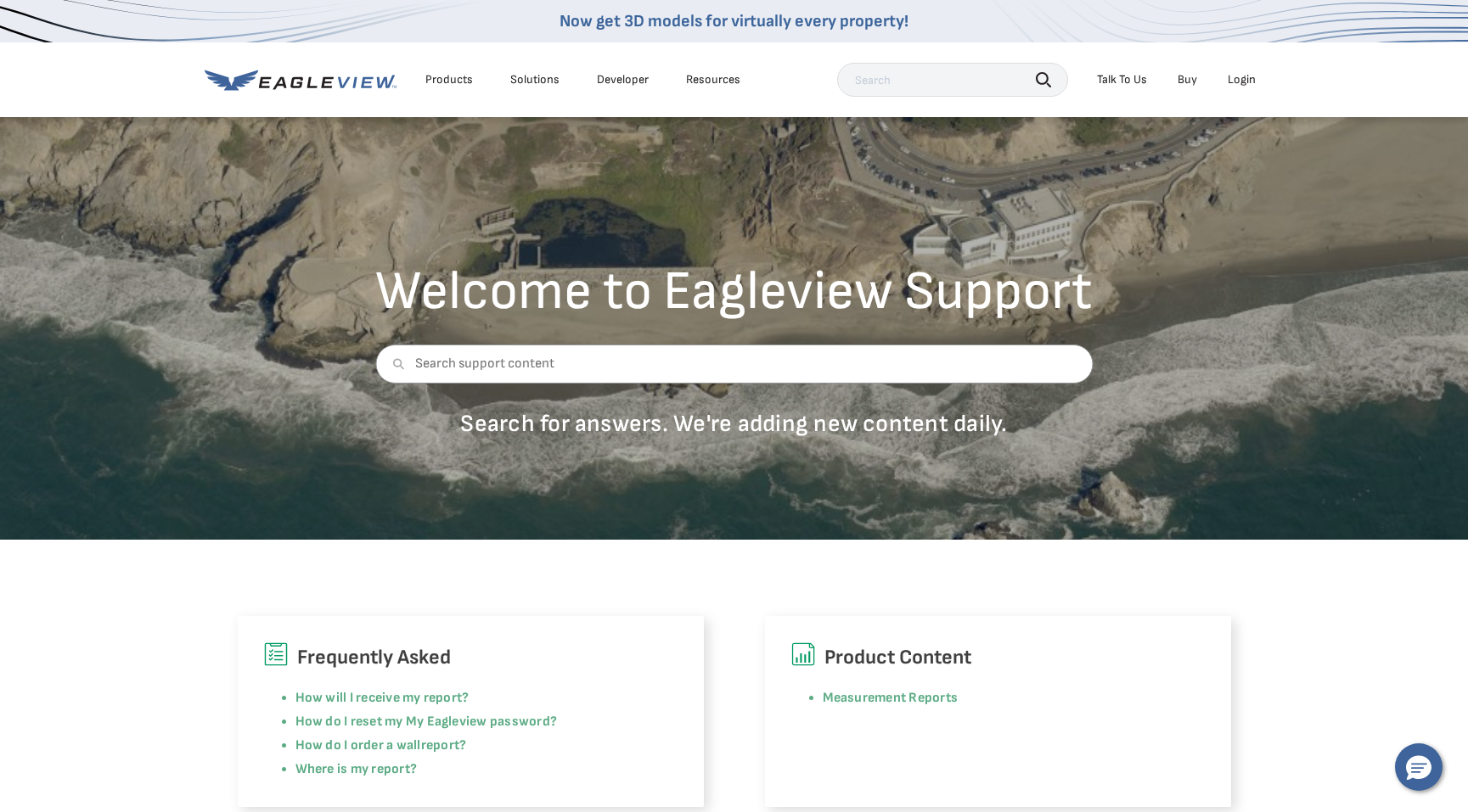
scroll to position [0, 0]
click at [555, 83] on div "Solutions" at bounding box center [535, 80] width 49 height 16
